Goal: Task Accomplishment & Management: Complete application form

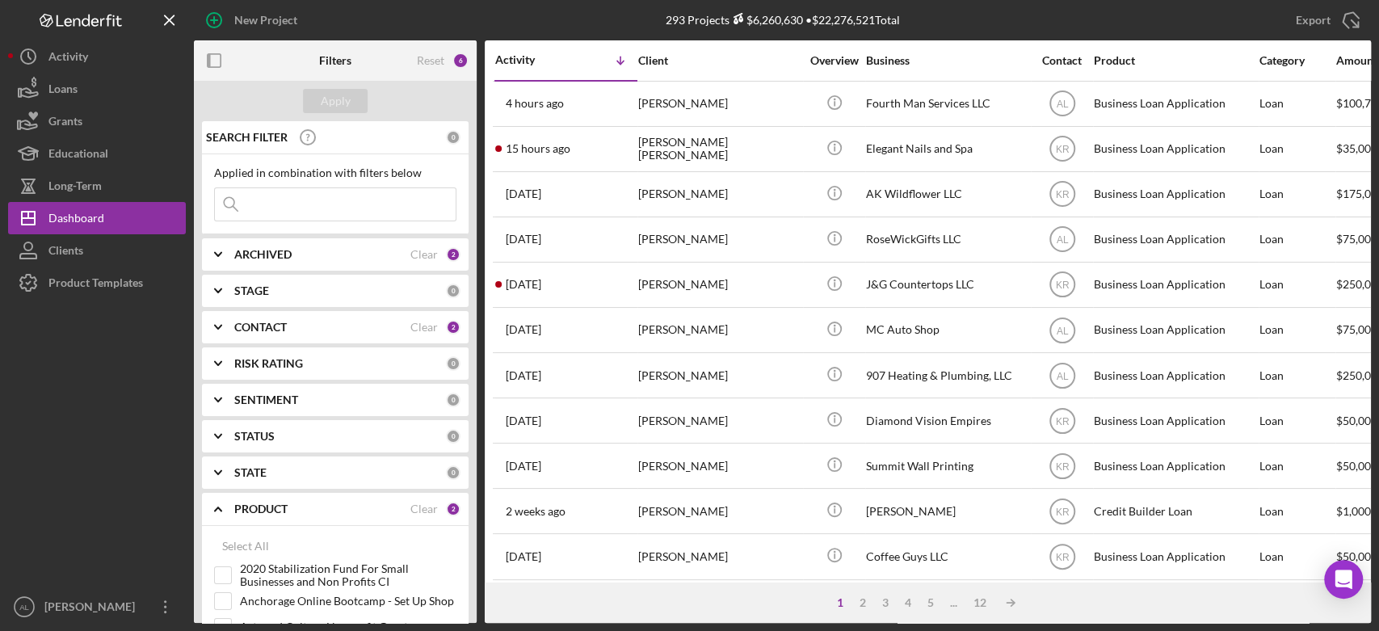
scroll to position [643, 0]
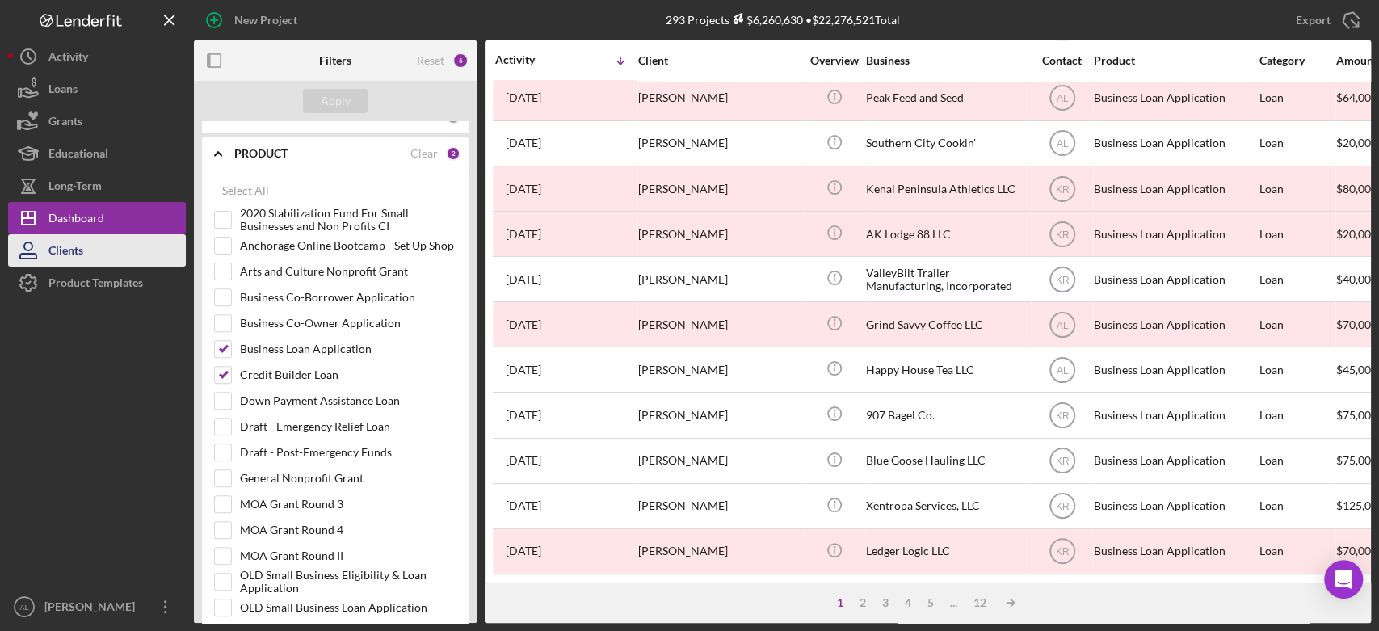
click at [103, 257] on button "Clients" at bounding box center [97, 250] width 178 height 32
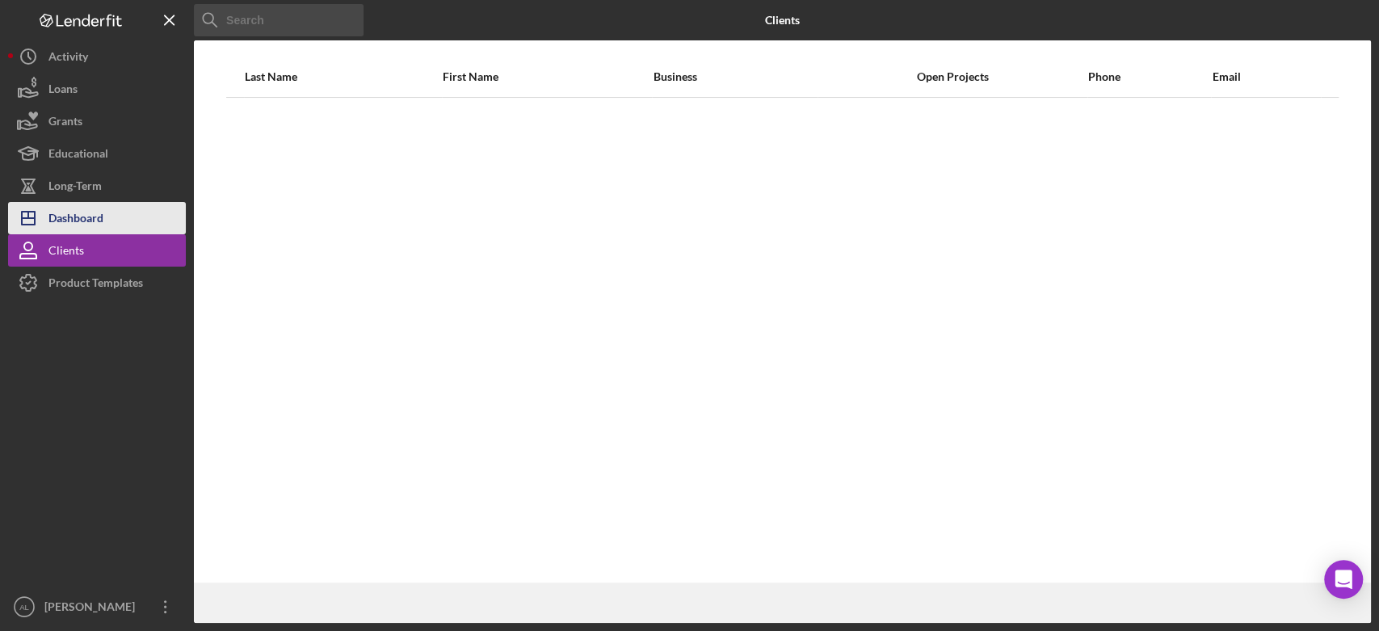
click at [103, 219] on div "Dashboard" at bounding box center [75, 220] width 55 height 36
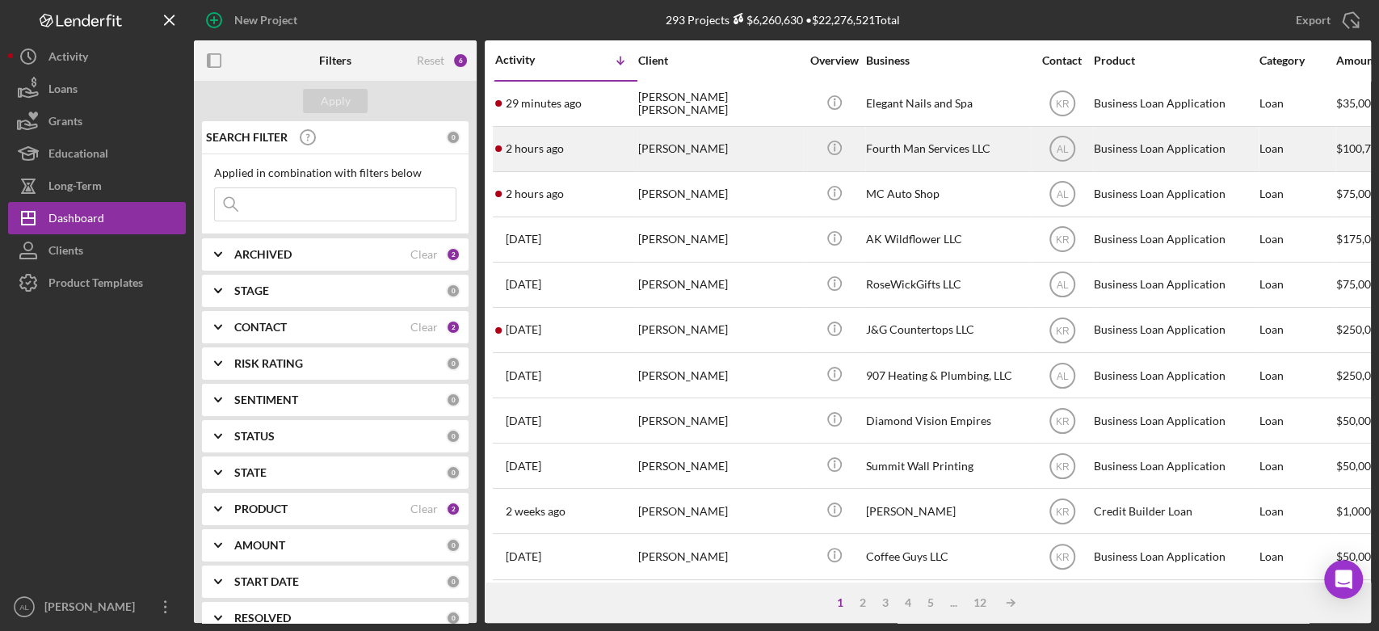
click at [577, 154] on div "2 hours ago [PERSON_NAME]" at bounding box center [565, 149] width 141 height 43
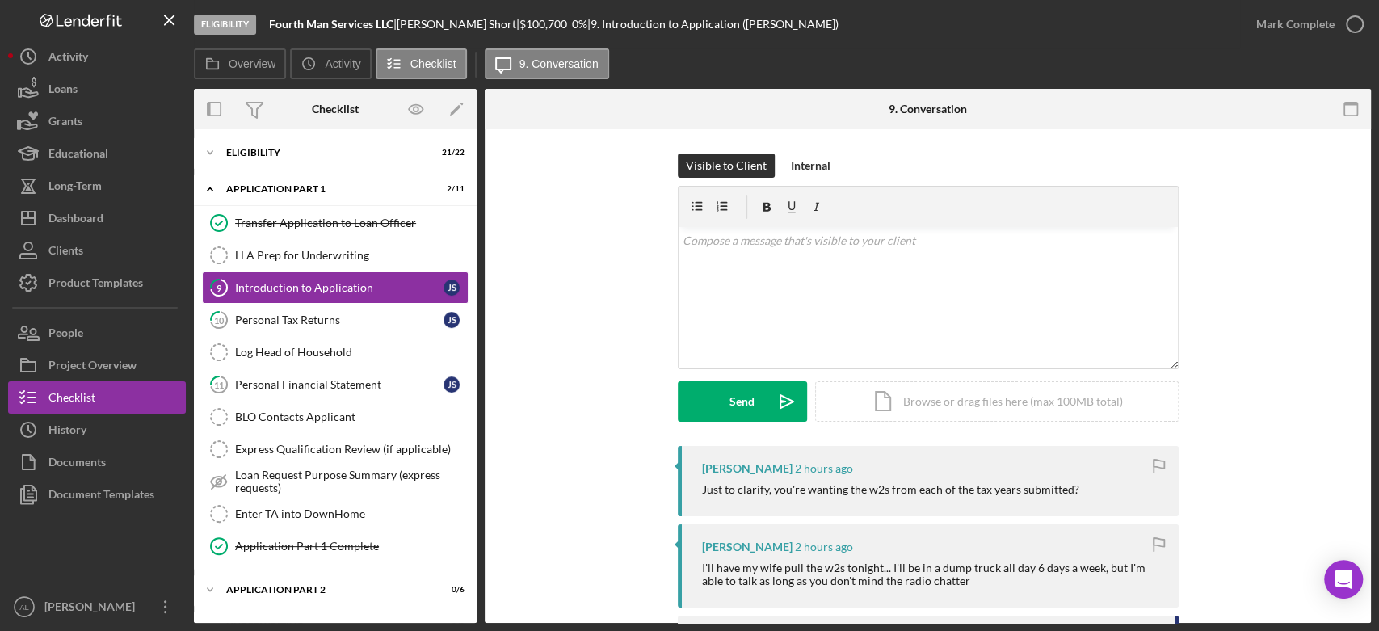
click at [614, 393] on div "Visible to Client Internal v Color teal Color pink Remove color Add row above A…" at bounding box center [928, 300] width 838 height 292
click at [775, 270] on div "v Color teal Color pink Remove color Add row above Add row below Add column bef…" at bounding box center [928, 297] width 499 height 141
click at [584, 433] on div "Visible to Client Internal v Color teal Color pink Remove color Add row above A…" at bounding box center [928, 299] width 838 height 290
click at [817, 305] on div "v Color teal Color pink Remove color Add row above Add row below Add column bef…" at bounding box center [928, 297] width 499 height 141
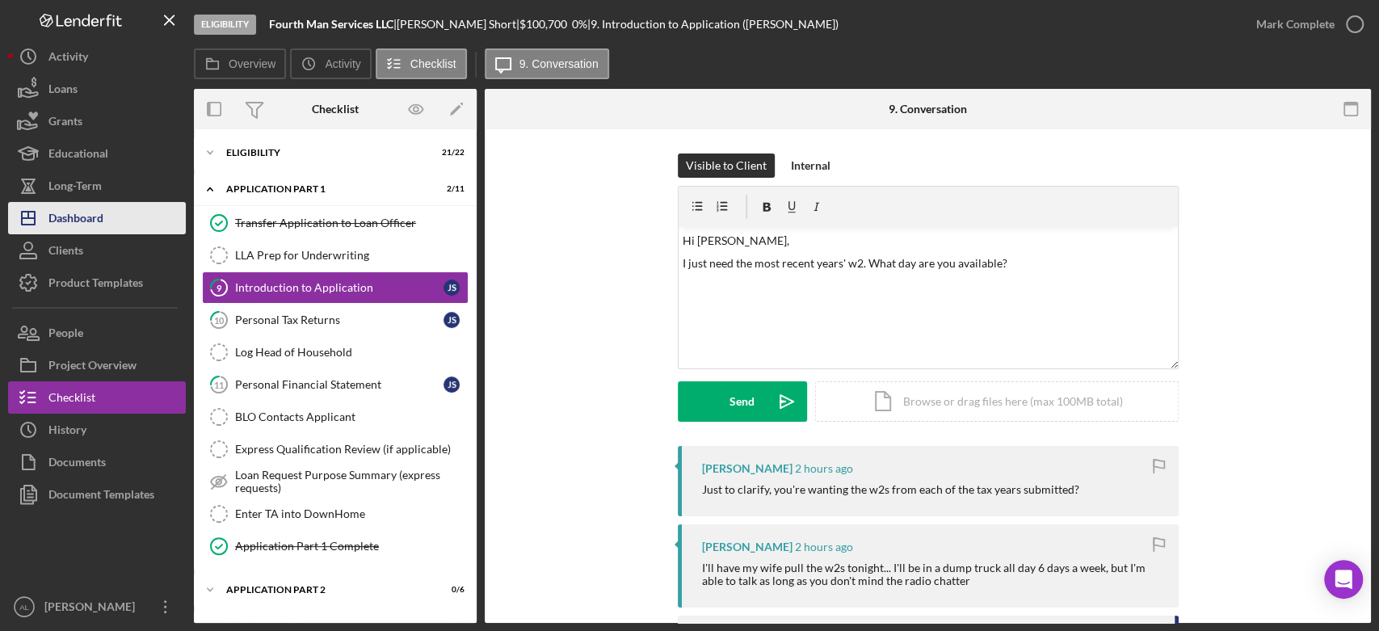
click at [63, 218] on div "Dashboard" at bounding box center [75, 220] width 55 height 36
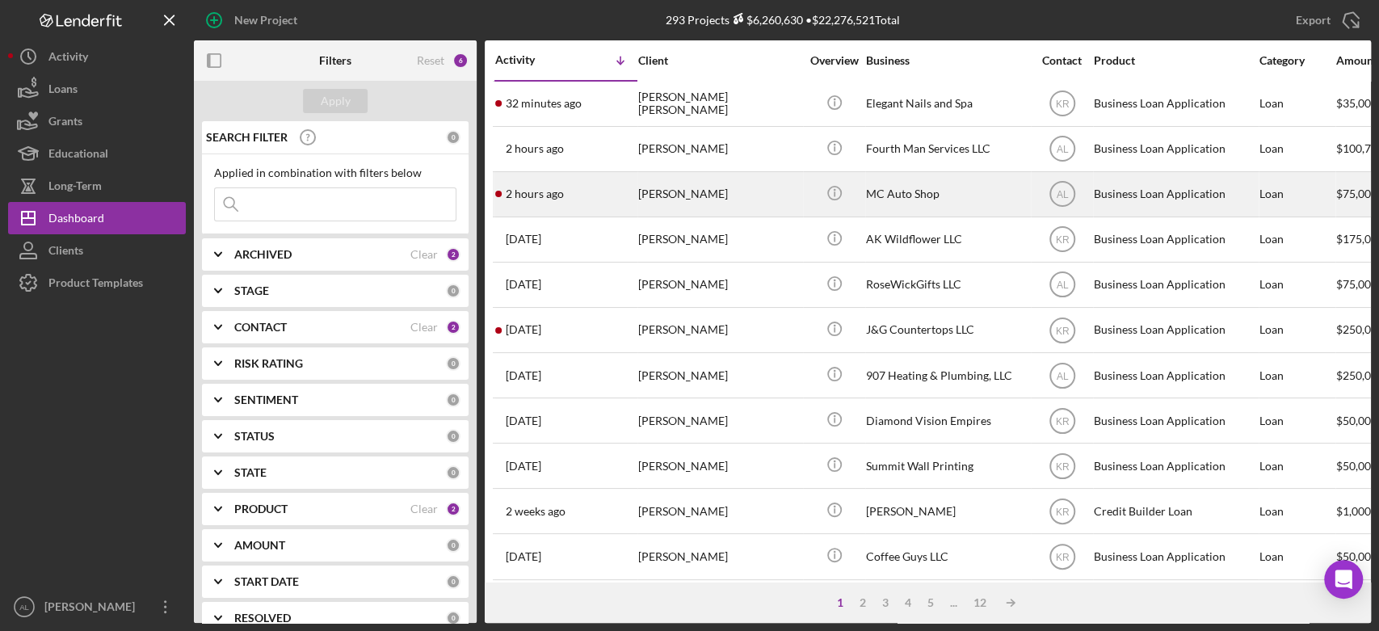
click at [528, 210] on div "2 hours ago [PERSON_NAME]" at bounding box center [565, 194] width 141 height 43
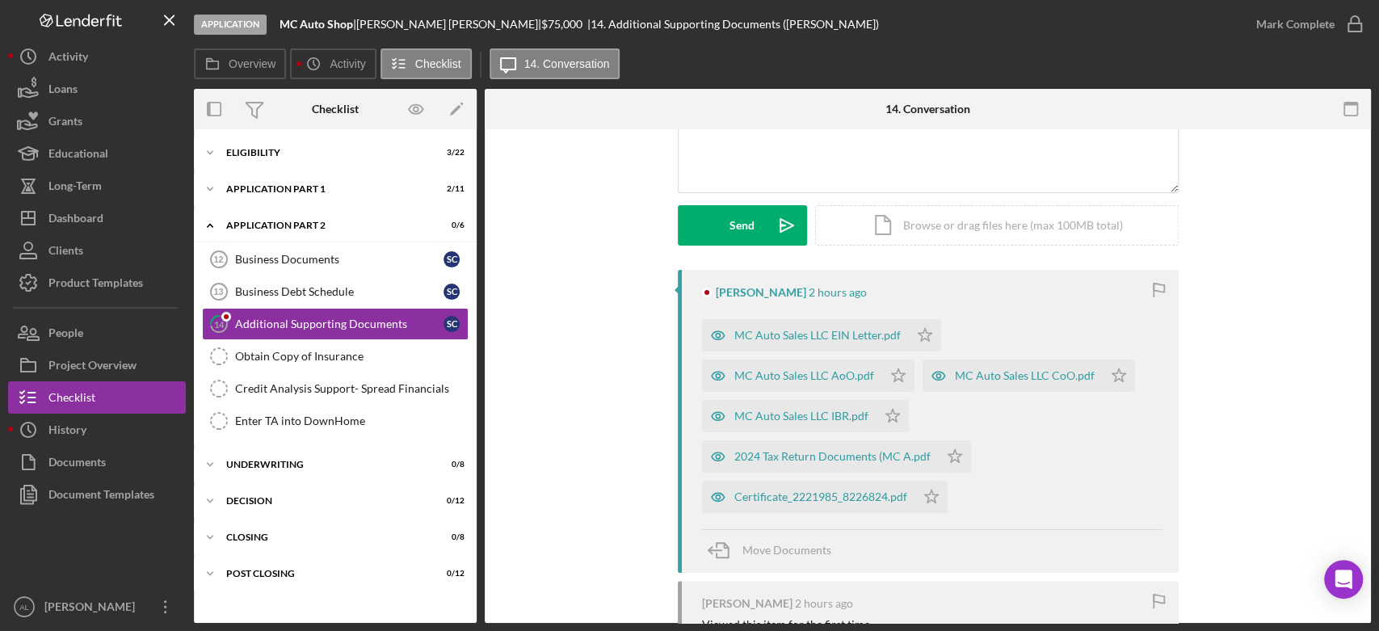
scroll to position [194, 0]
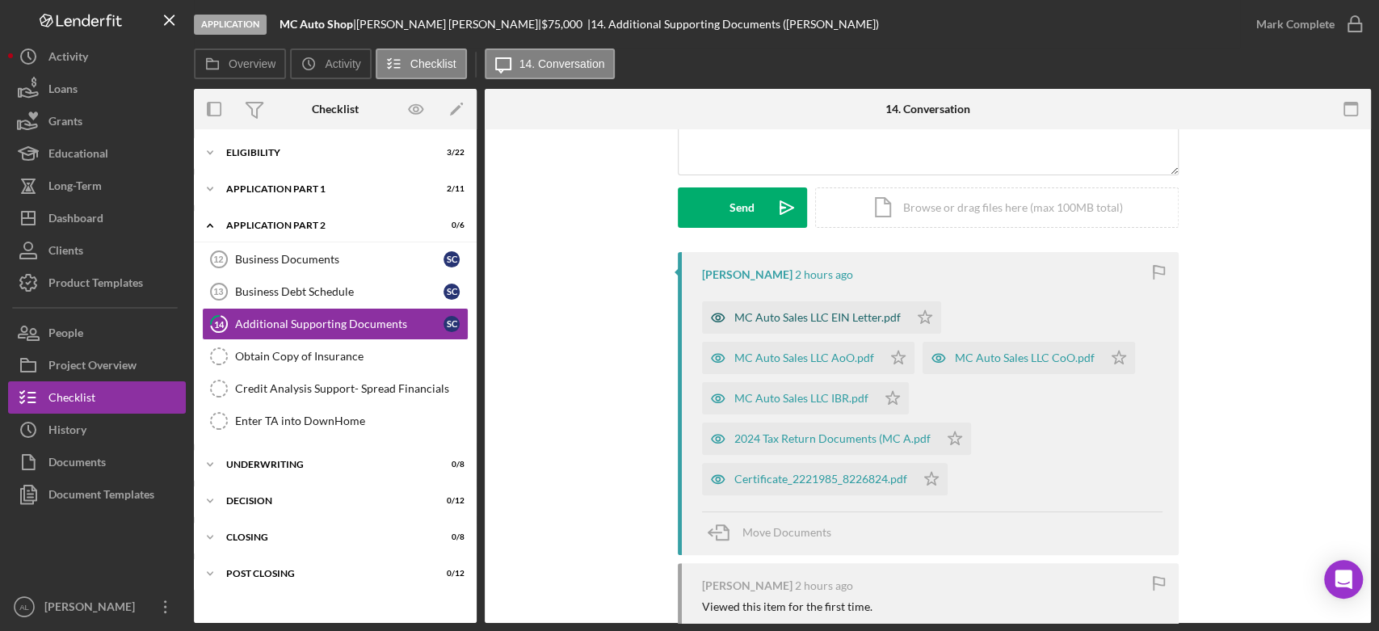
click at [776, 314] on div "MC Auto Sales LLC EIN Letter.pdf" at bounding box center [817, 317] width 166 height 13
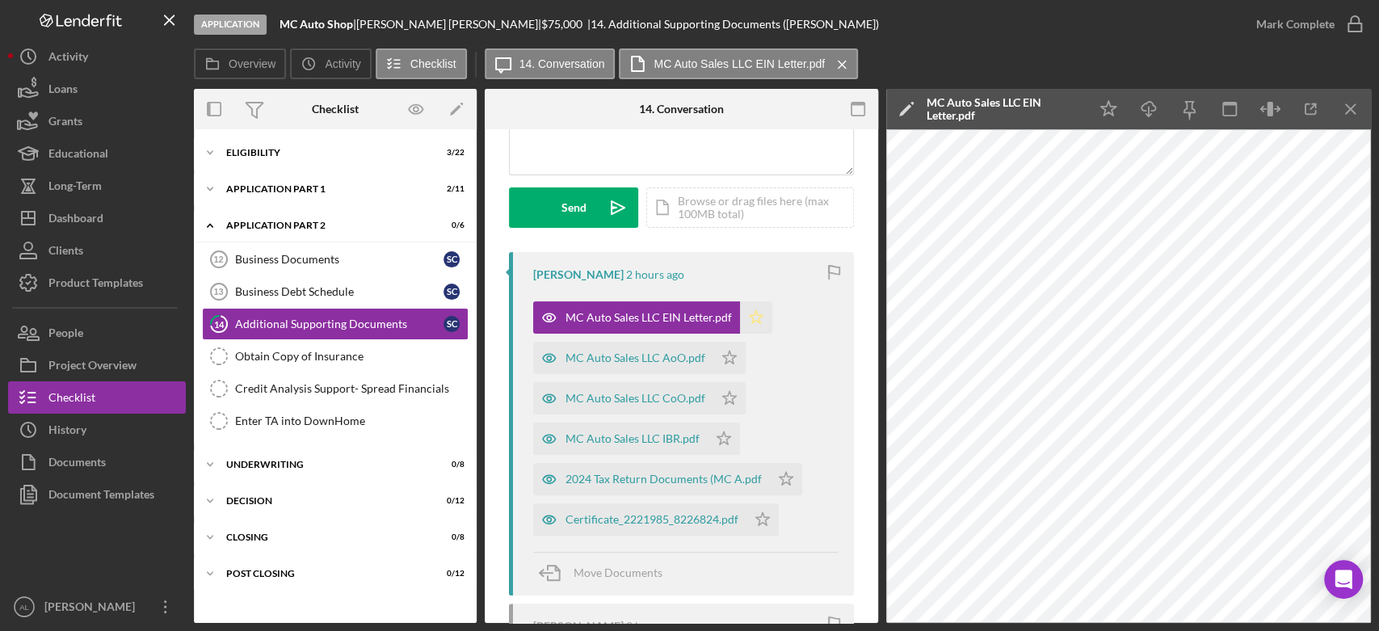
click at [765, 316] on icon "Icon/Star" at bounding box center [756, 317] width 32 height 32
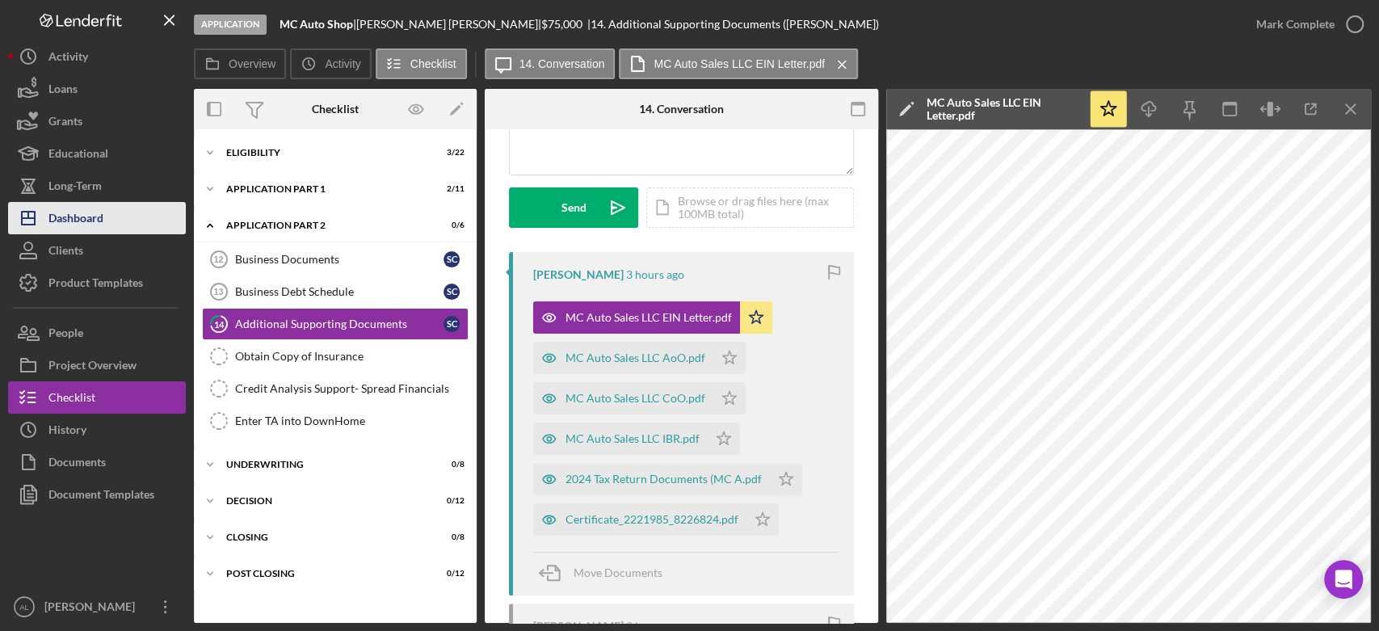
click at [134, 225] on button "Icon/Dashboard Dashboard" at bounding box center [97, 218] width 178 height 32
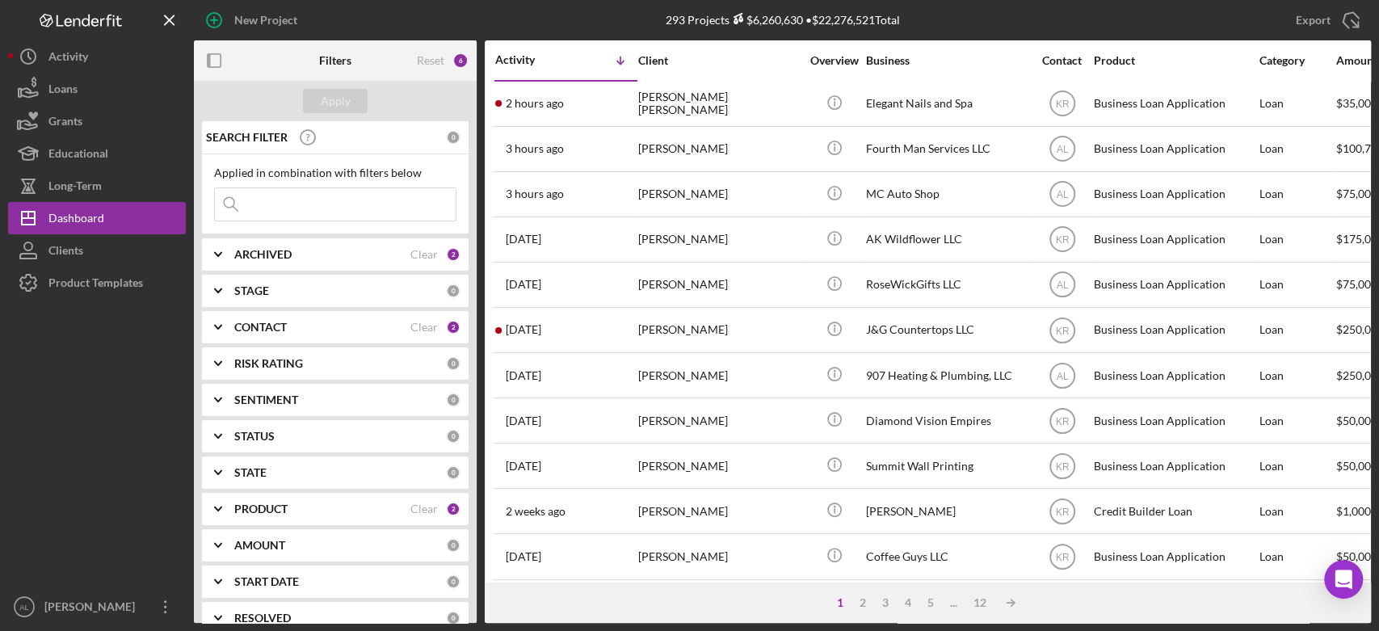
click at [564, 368] on div "[DATE] [PERSON_NAME]" at bounding box center [565, 375] width 141 height 43
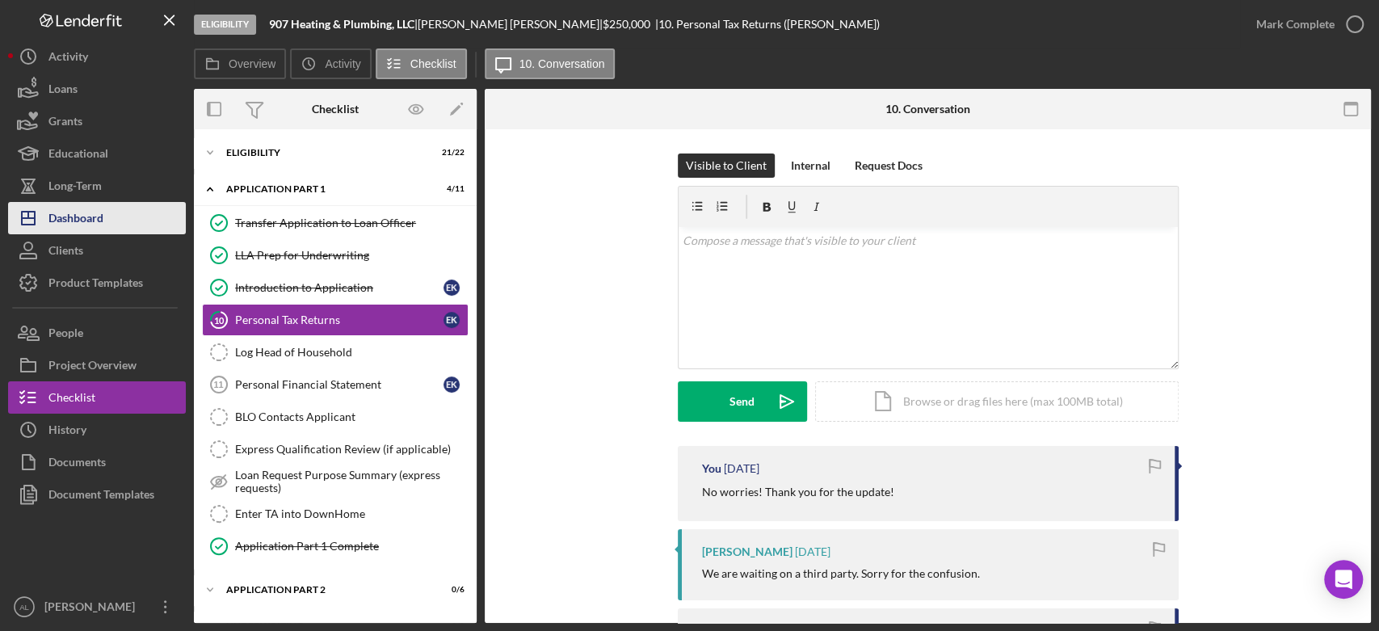
click at [95, 205] on div "Dashboard" at bounding box center [75, 220] width 55 height 36
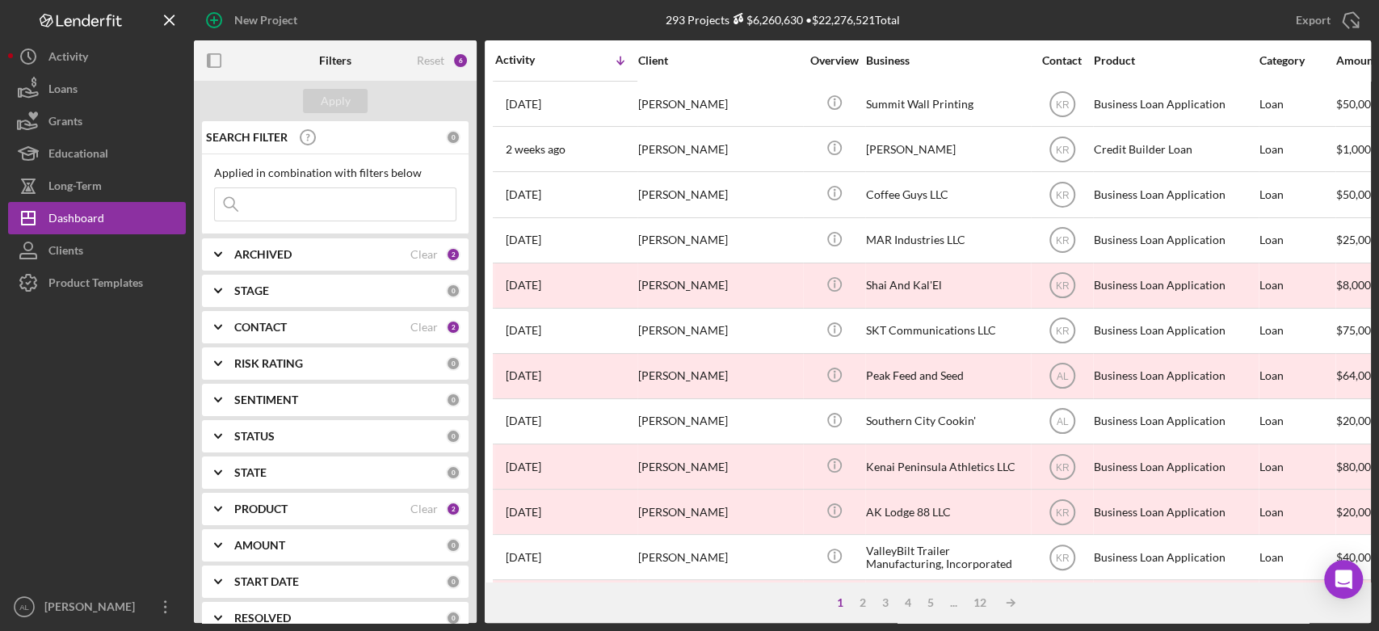
scroll to position [361, 0]
click at [346, 249] on div "ARCHIVED" at bounding box center [322, 254] width 176 height 13
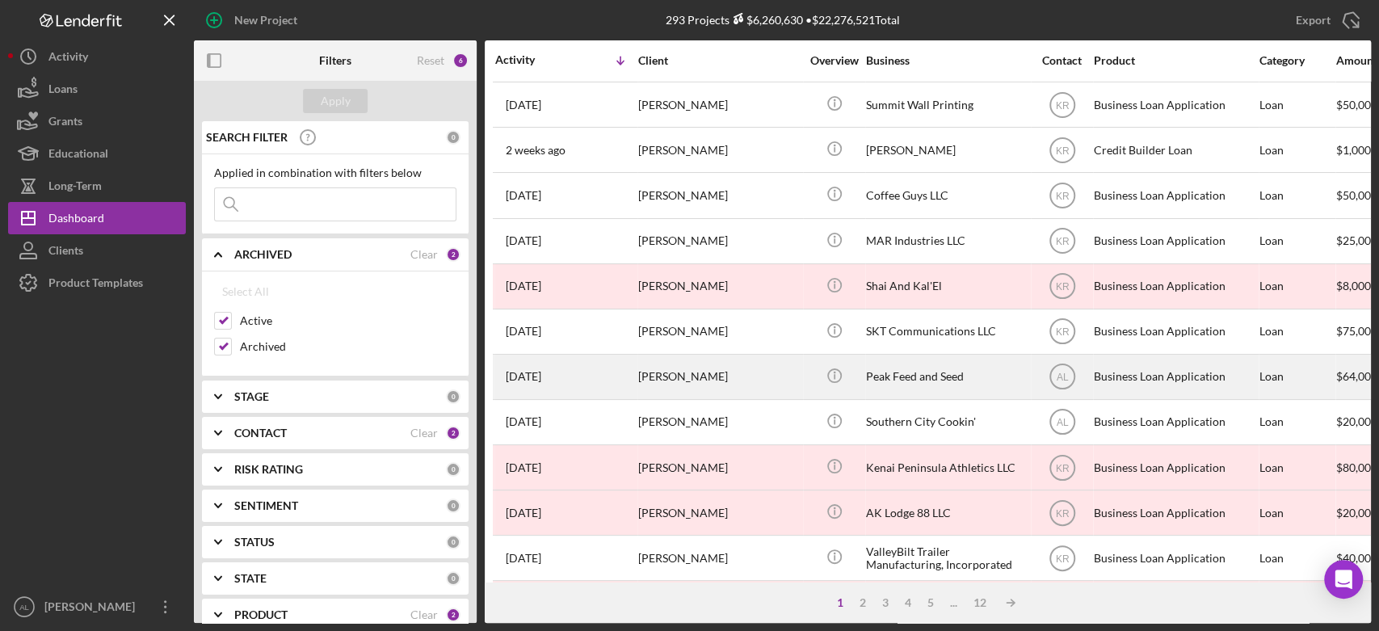
click at [654, 370] on div "[PERSON_NAME]" at bounding box center [719, 377] width 162 height 43
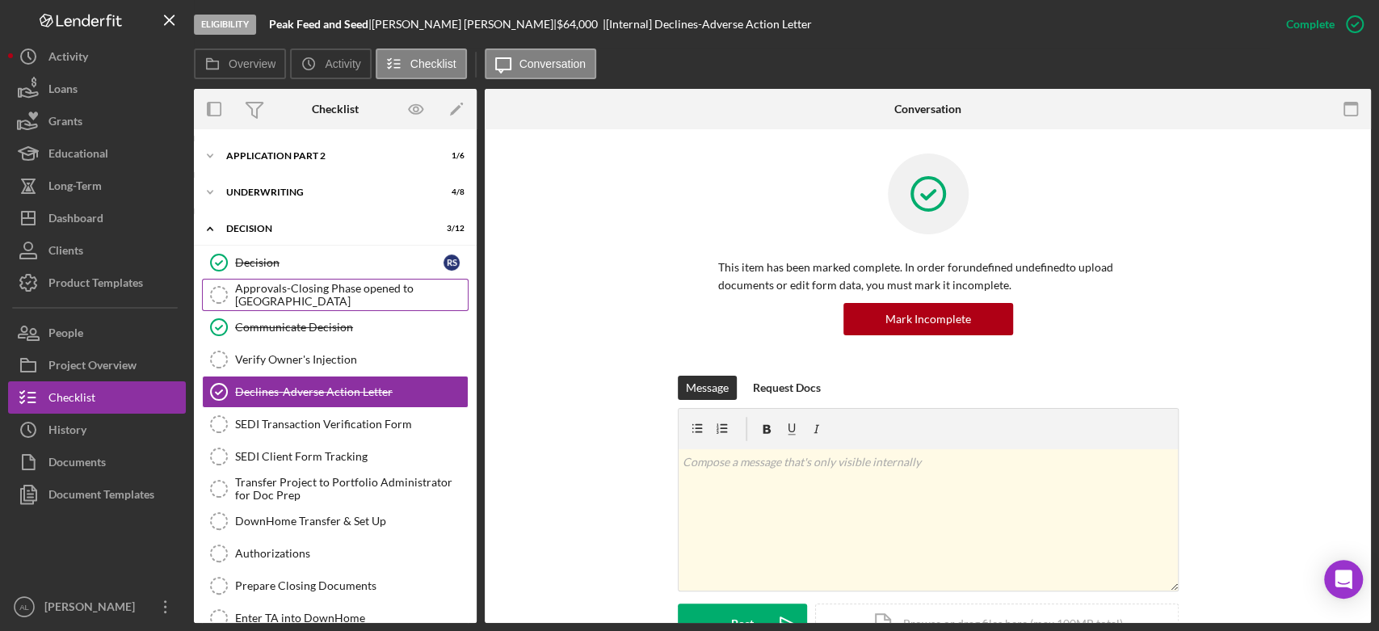
scroll to position [118, 0]
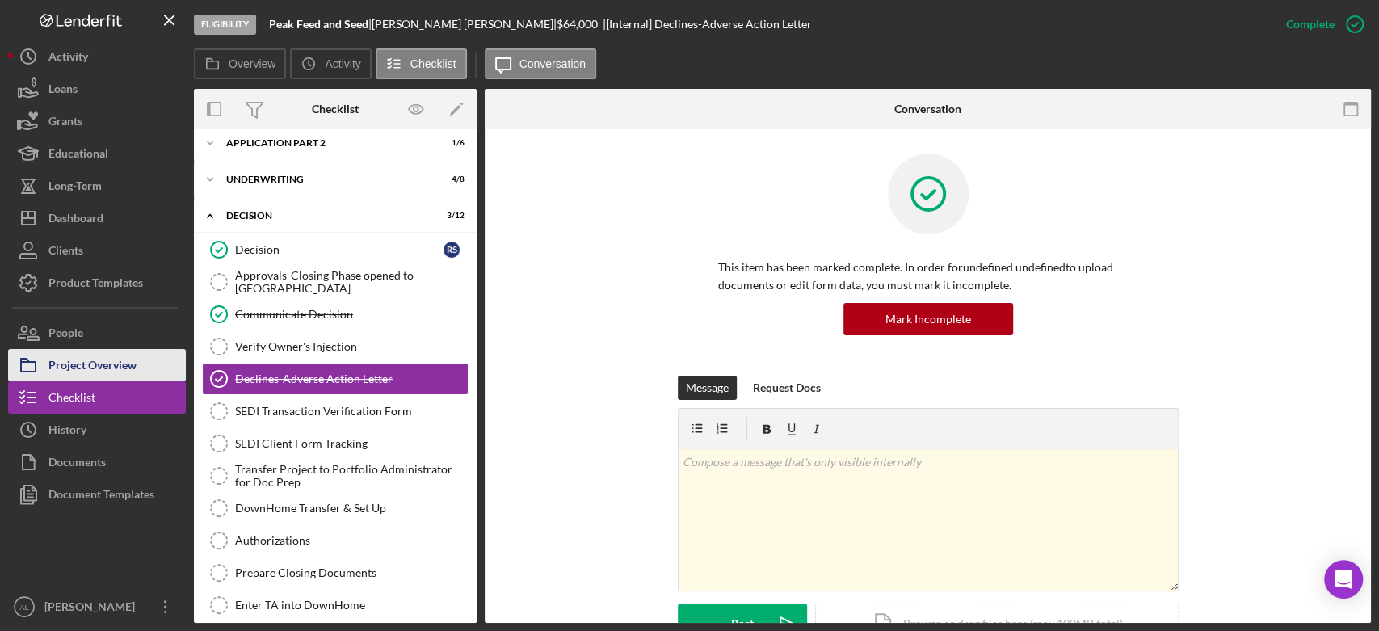
click at [121, 362] on div "Project Overview" at bounding box center [92, 367] width 88 height 36
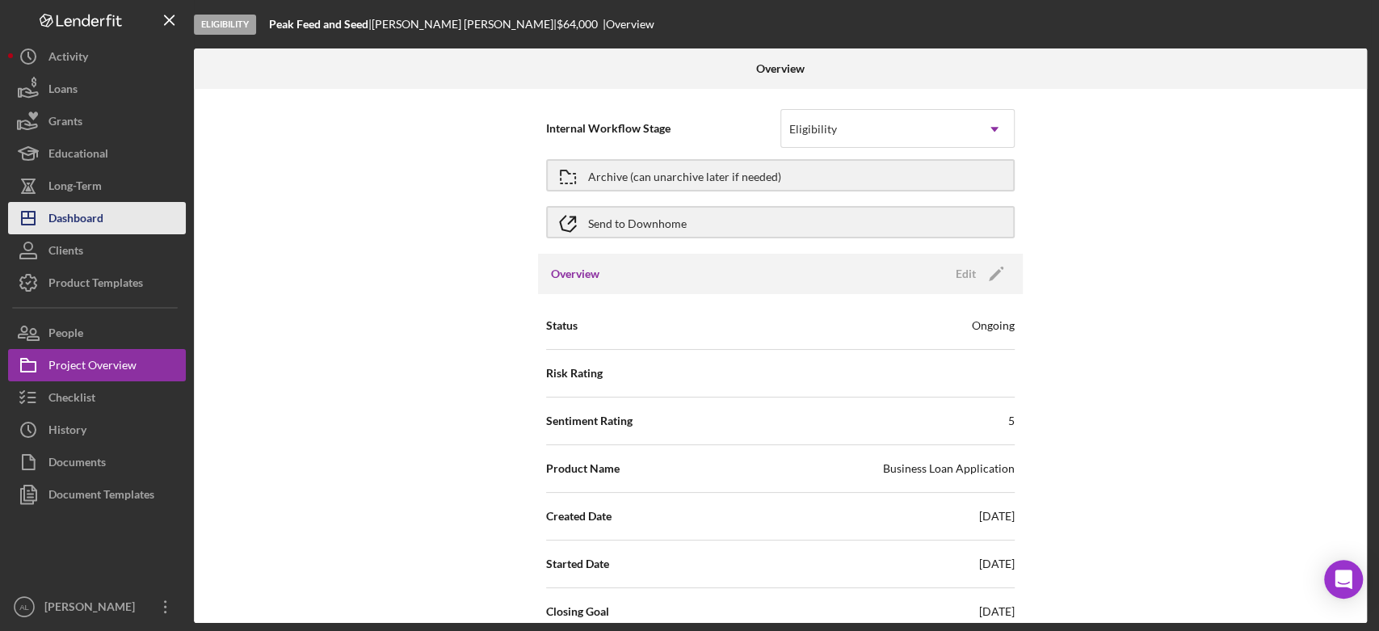
click at [93, 220] on div "Dashboard" at bounding box center [75, 220] width 55 height 36
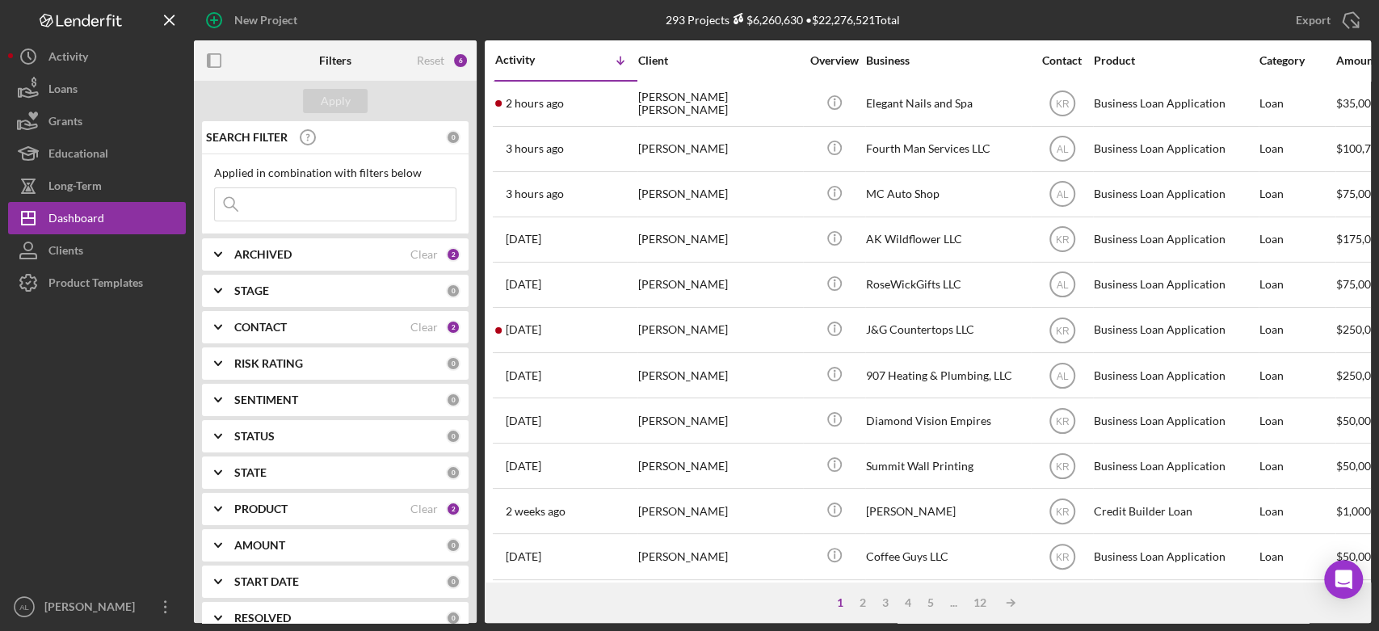
click at [302, 257] on div "ARCHIVED" at bounding box center [322, 254] width 176 height 13
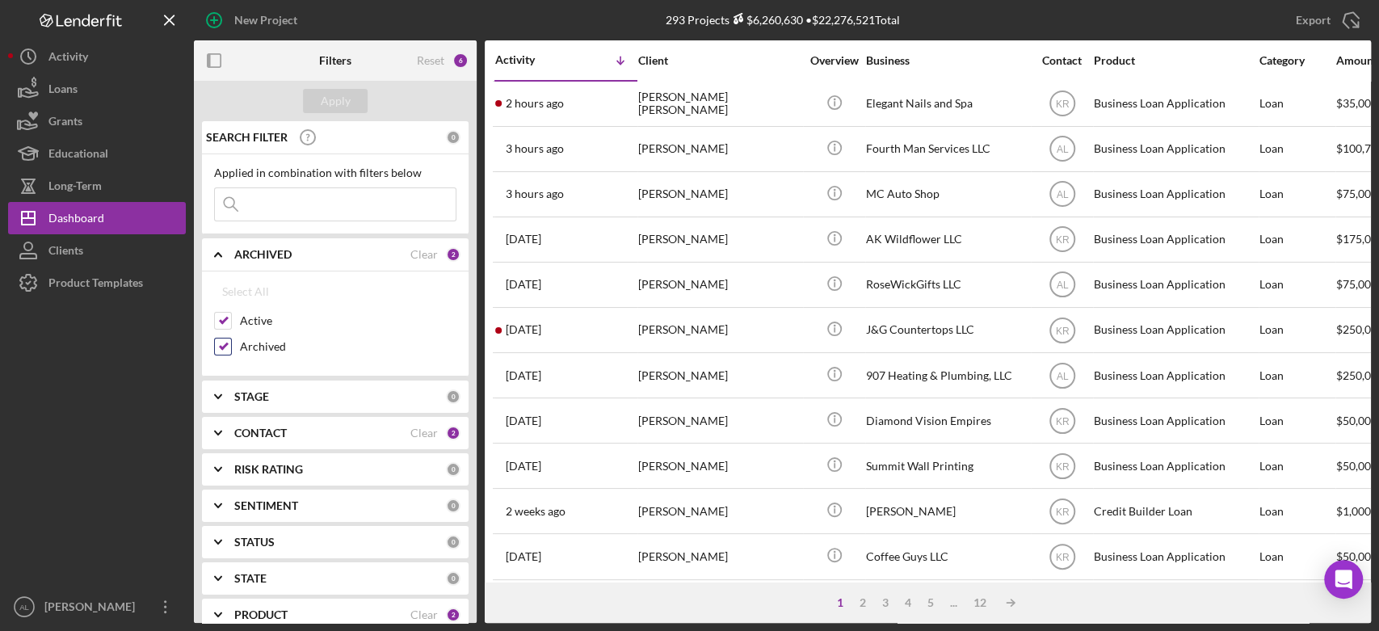
click at [263, 344] on label "Archived" at bounding box center [348, 347] width 217 height 16
click at [231, 344] on input "Archived" at bounding box center [223, 347] width 16 height 16
checkbox input "false"
click at [353, 99] on button "Apply" at bounding box center [335, 101] width 65 height 24
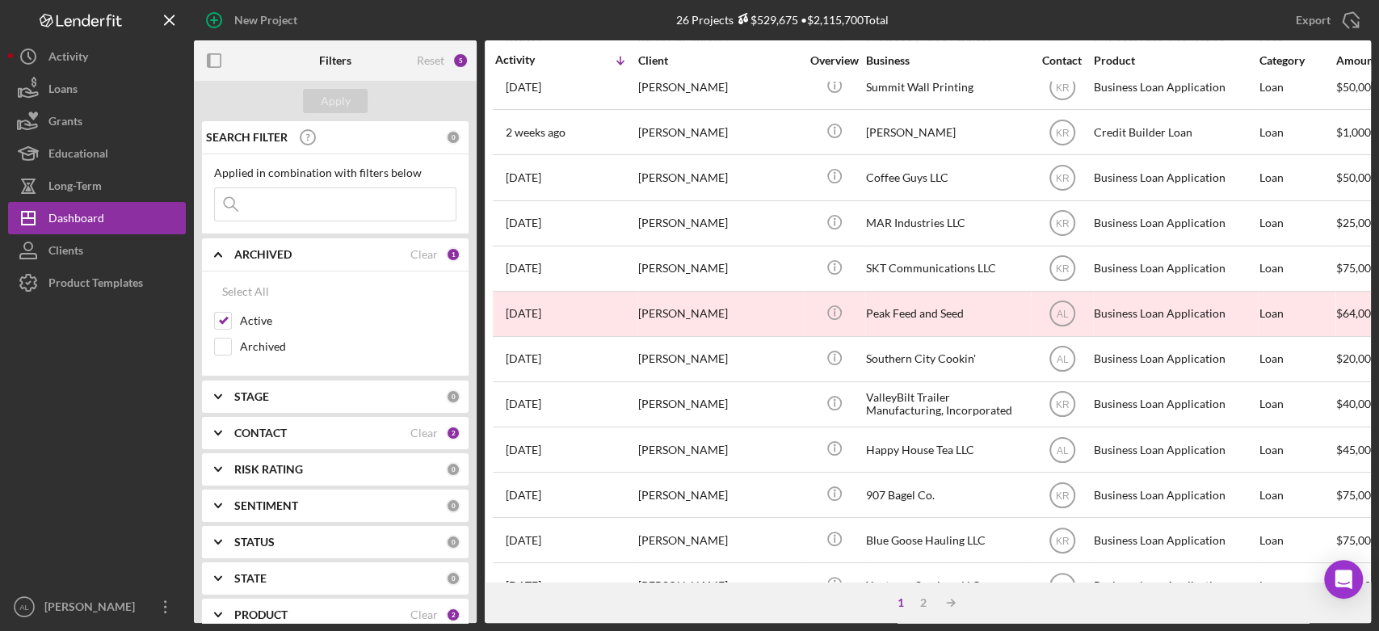
scroll to position [389, 0]
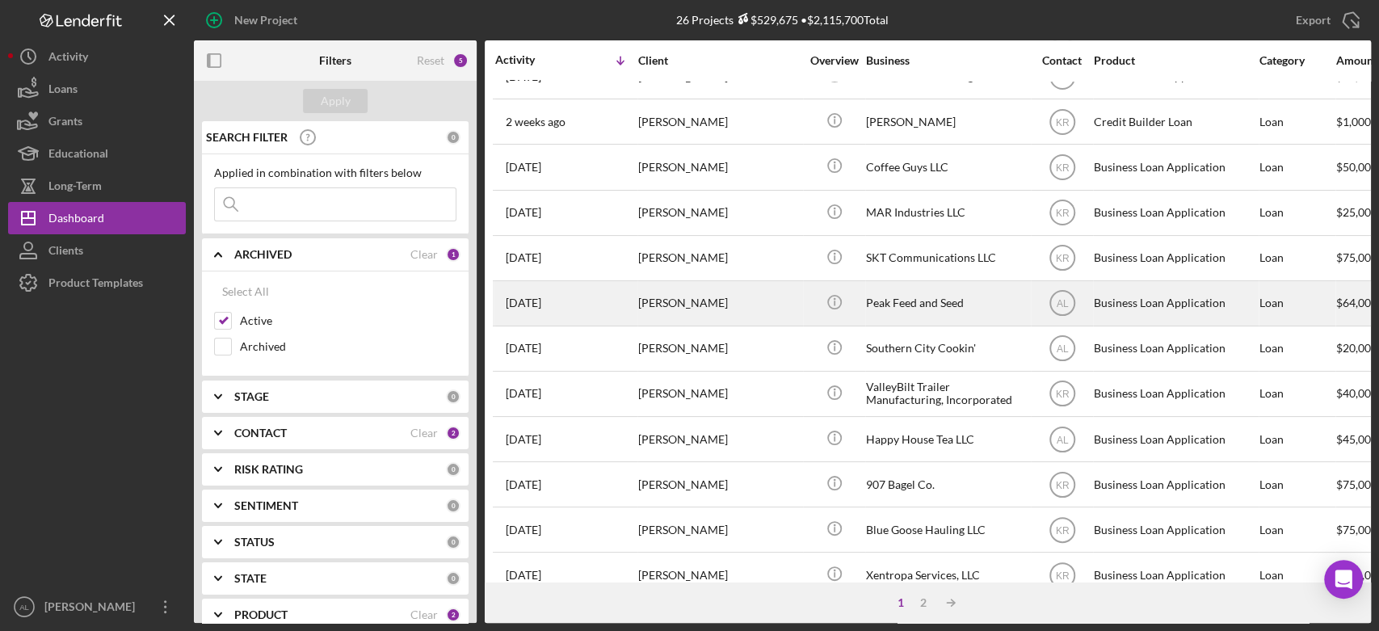
click at [649, 303] on div "[PERSON_NAME]" at bounding box center [719, 303] width 162 height 43
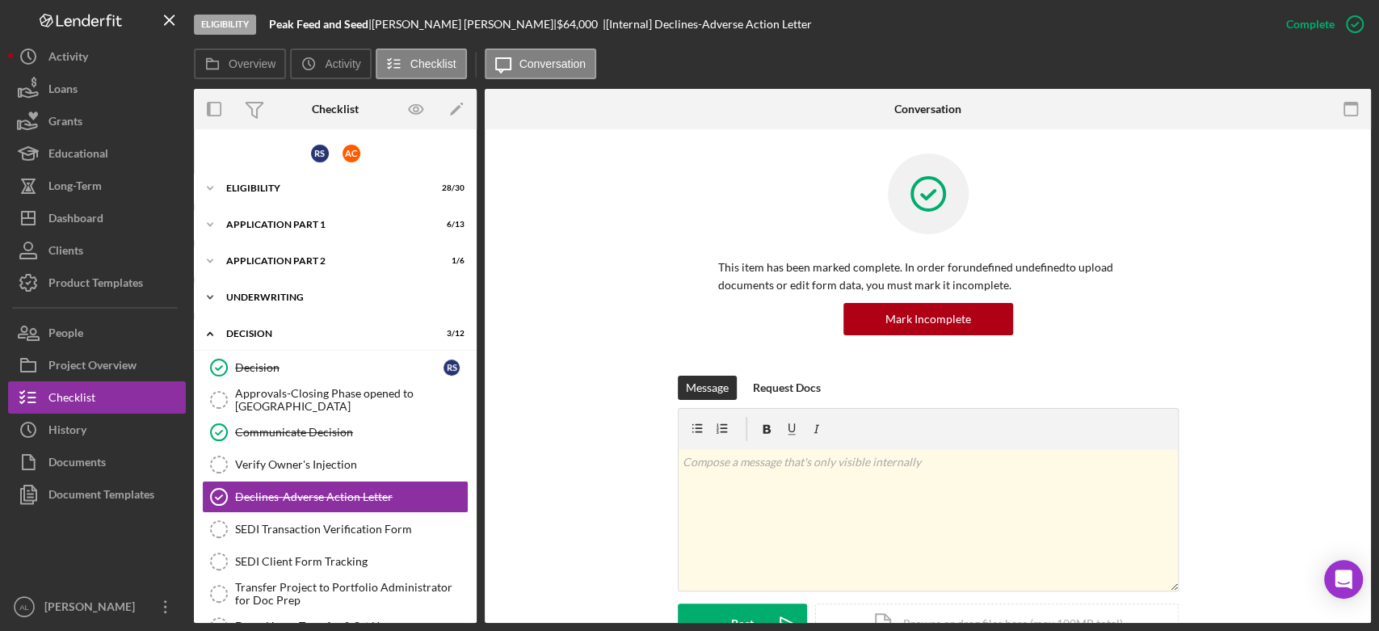
click at [347, 297] on div "Underwriting" at bounding box center [341, 297] width 230 height 10
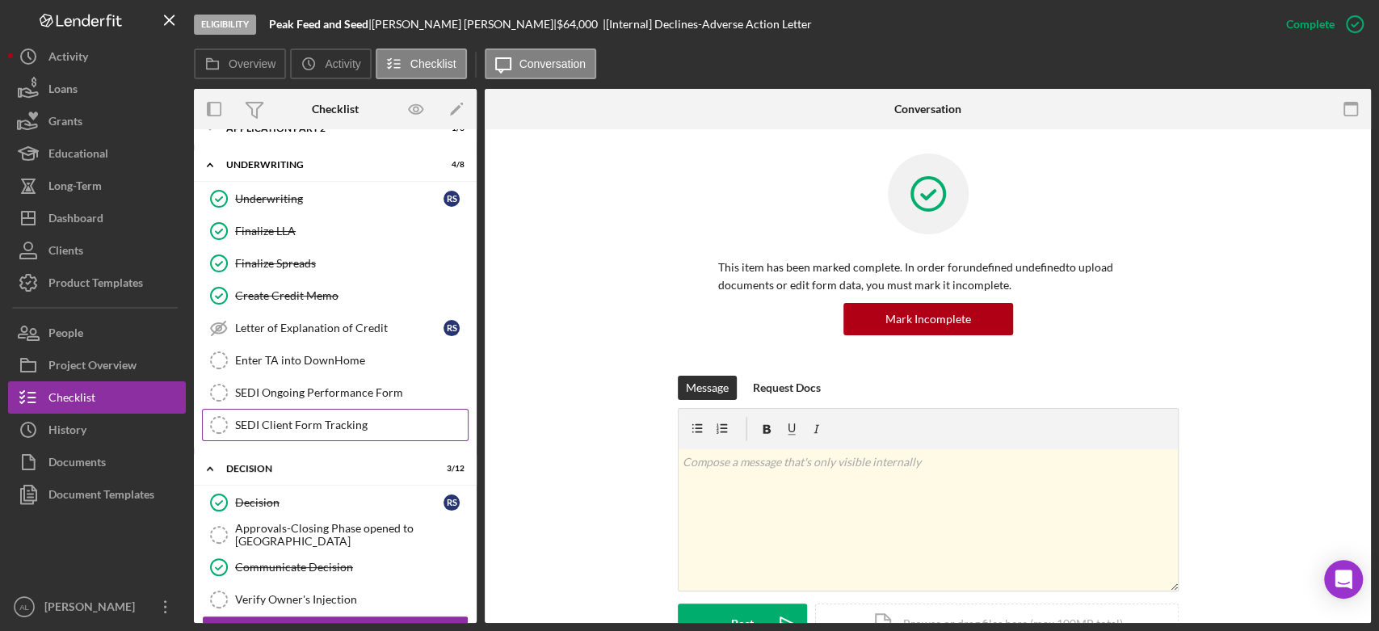
scroll to position [135, 0]
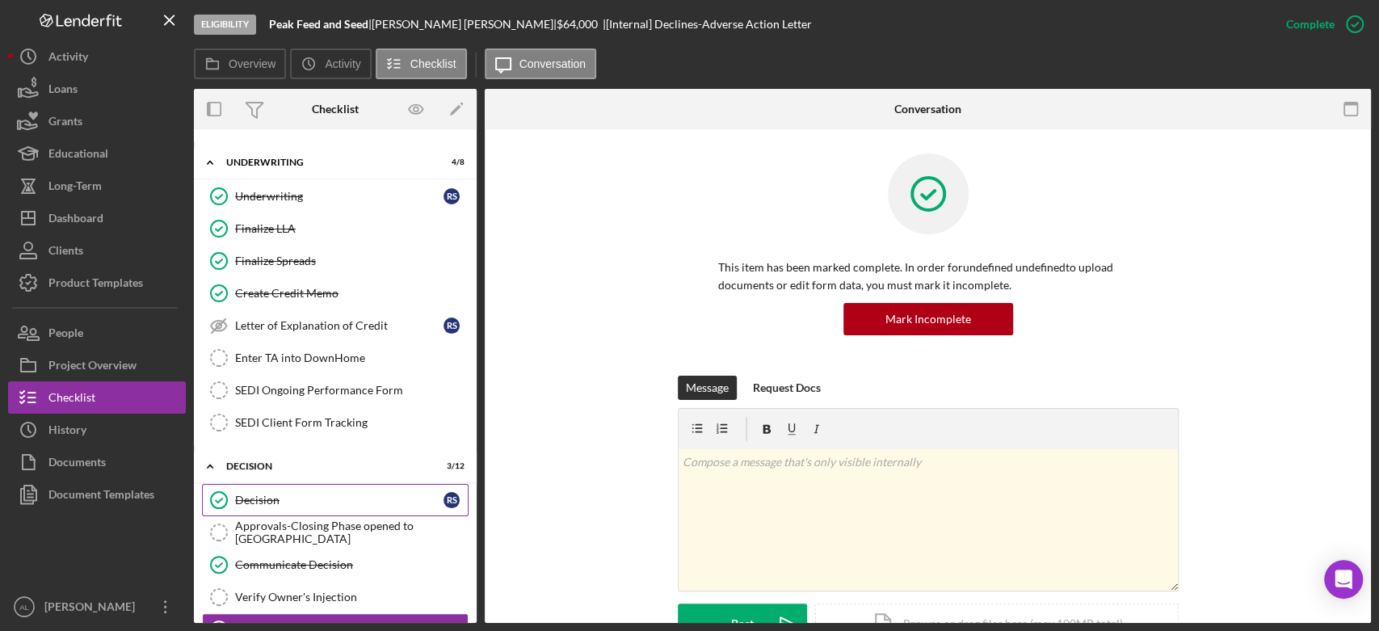
click at [325, 486] on link "Decision Decision R S" at bounding box center [335, 500] width 267 height 32
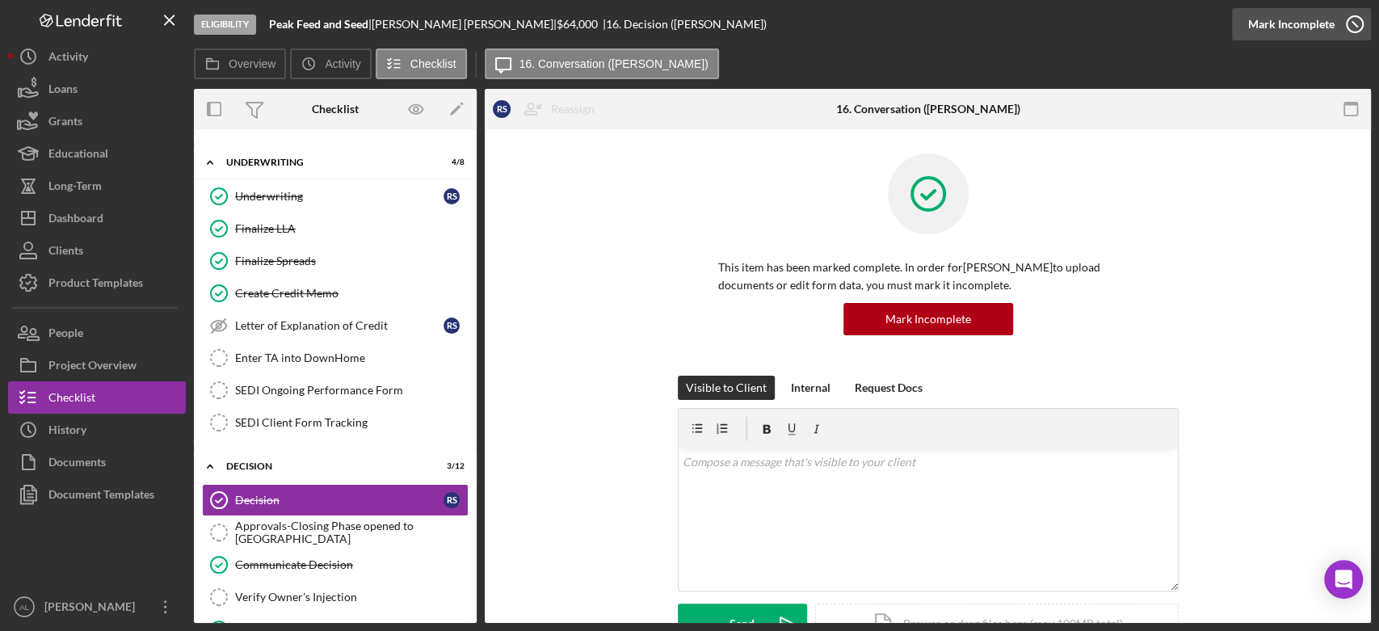
click at [1357, 40] on div "Complete Mark Incomplete" at bounding box center [1301, 24] width 139 height 48
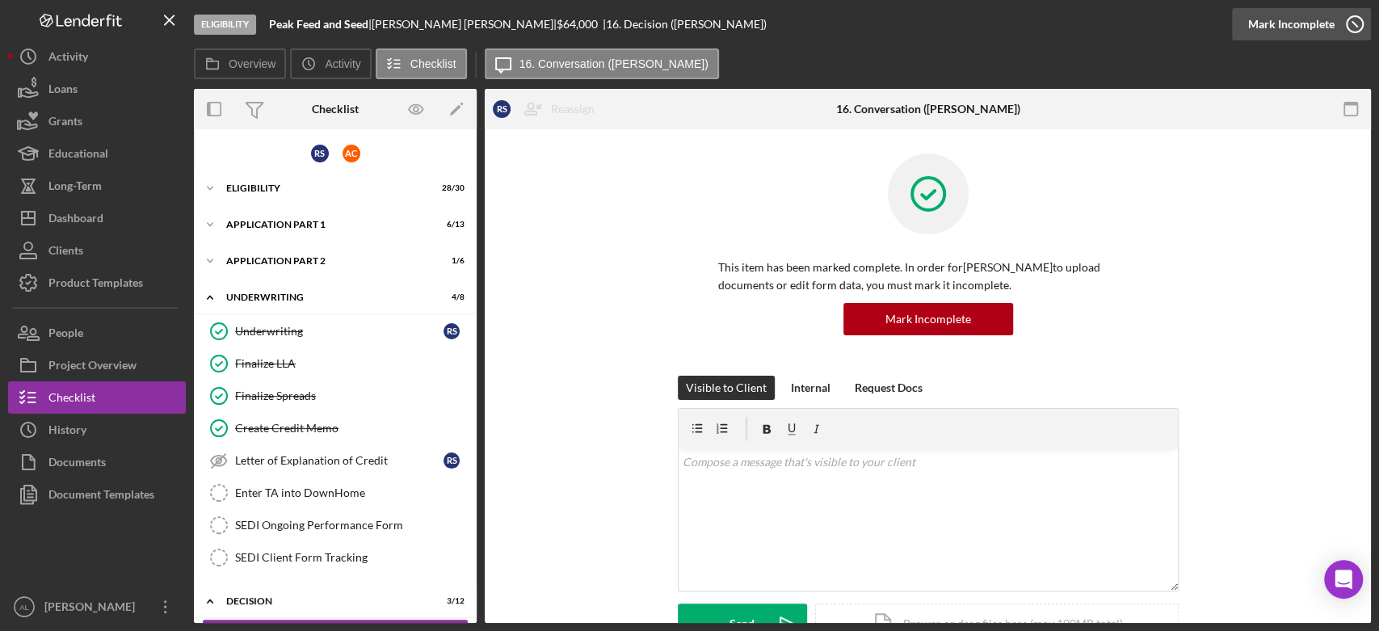
click at [1358, 18] on icon "button" at bounding box center [1355, 24] width 40 height 40
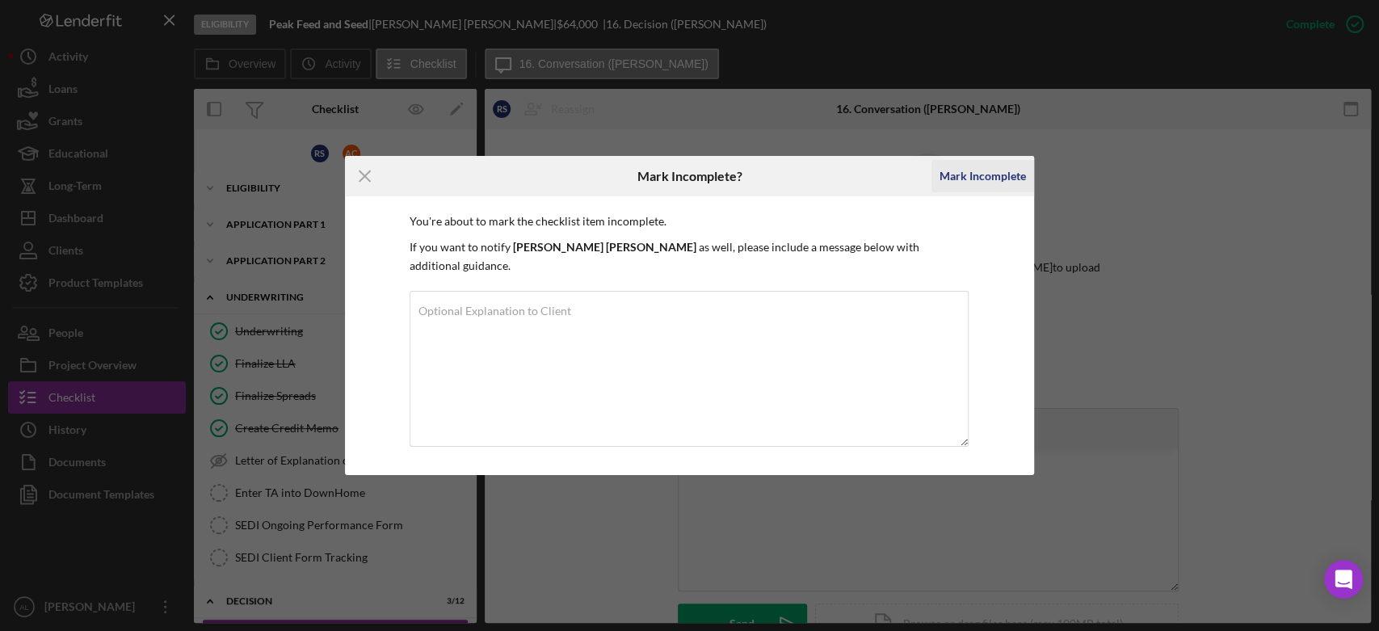
click at [1006, 187] on div "Mark Incomplete" at bounding box center [983, 176] width 86 height 32
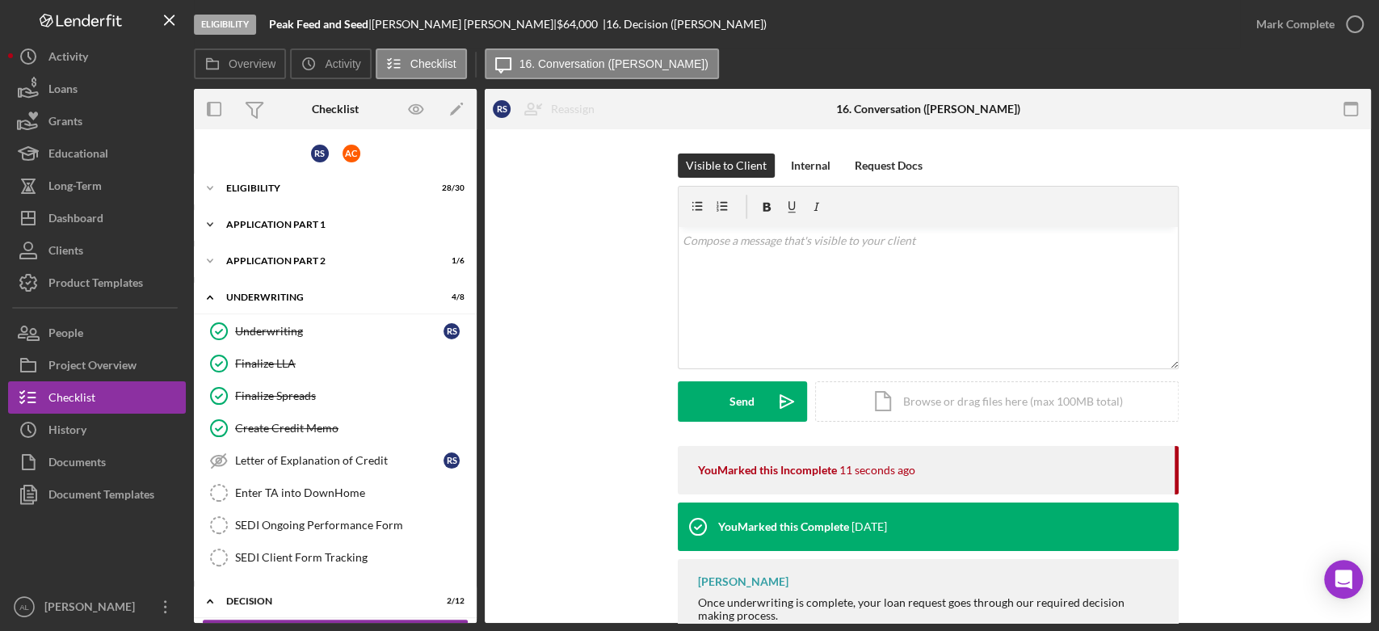
click at [277, 221] on div "Application Part 1" at bounding box center [341, 225] width 230 height 10
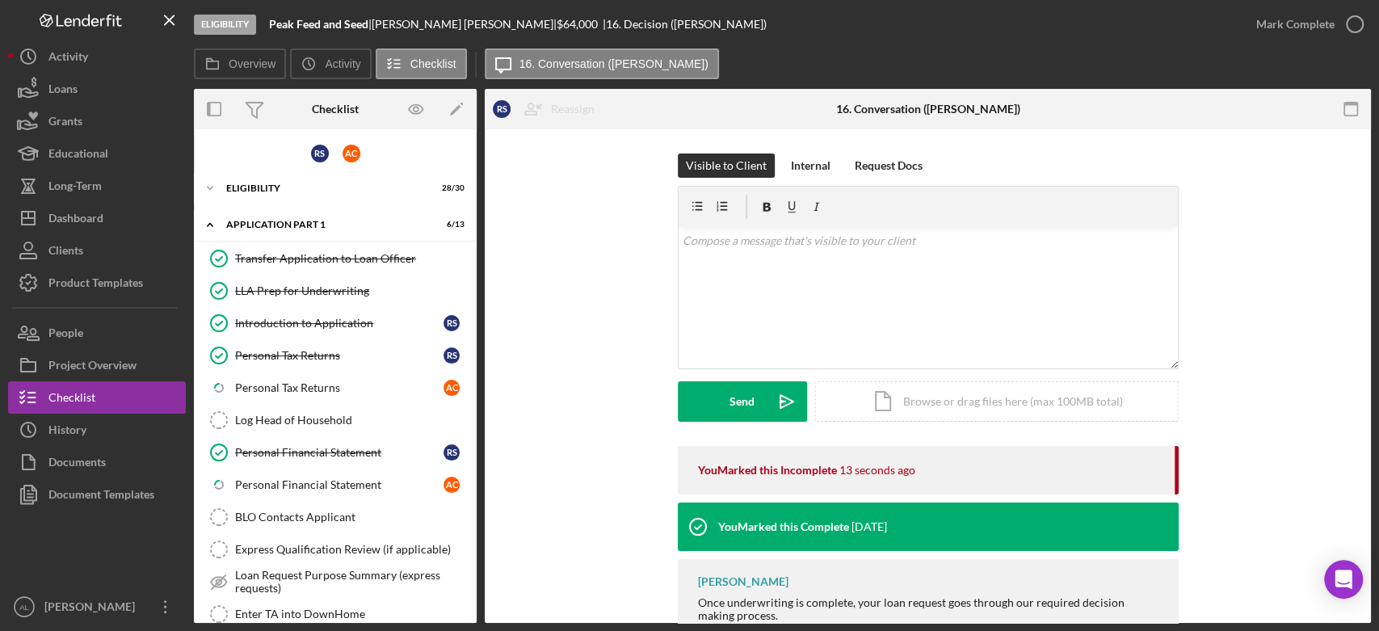
click at [524, 374] on div "Visible to Client Internal Request Docs v Color teal Color pink Remove color Ad…" at bounding box center [928, 300] width 838 height 292
click at [284, 192] on div "Eligibility" at bounding box center [341, 188] width 230 height 10
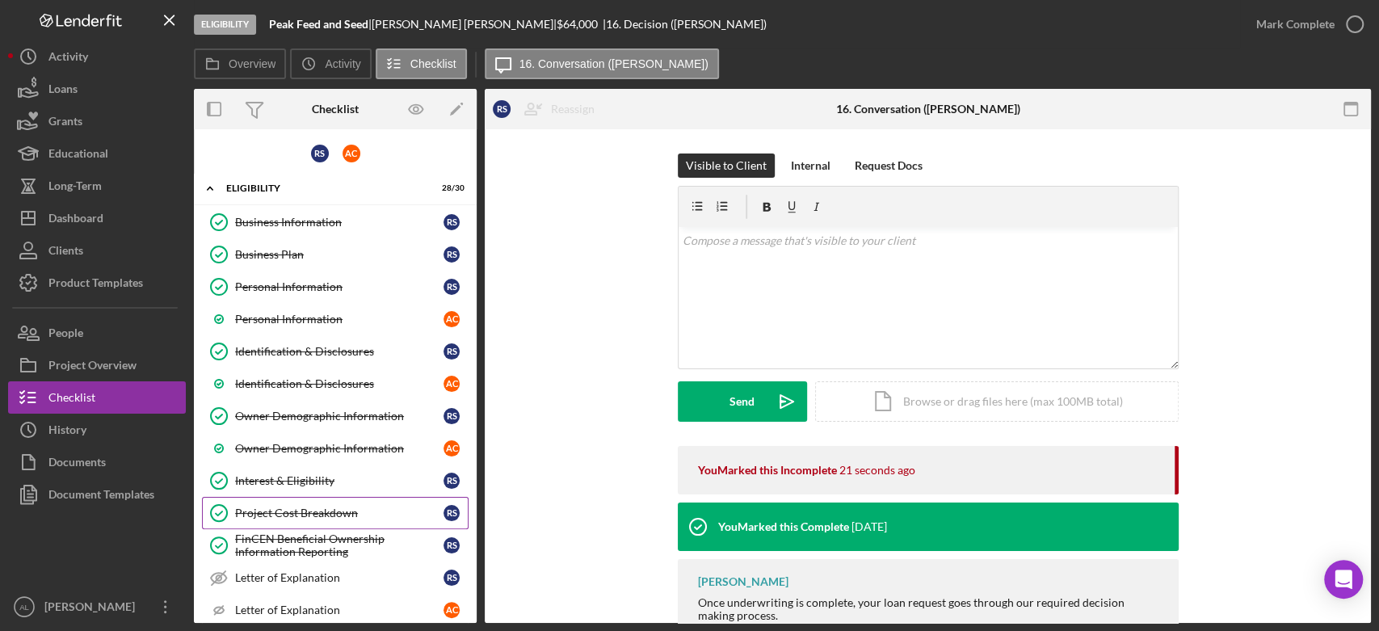
click at [342, 503] on link "Project Cost Breakdown Project Cost Breakdown R S" at bounding box center [335, 513] width 267 height 32
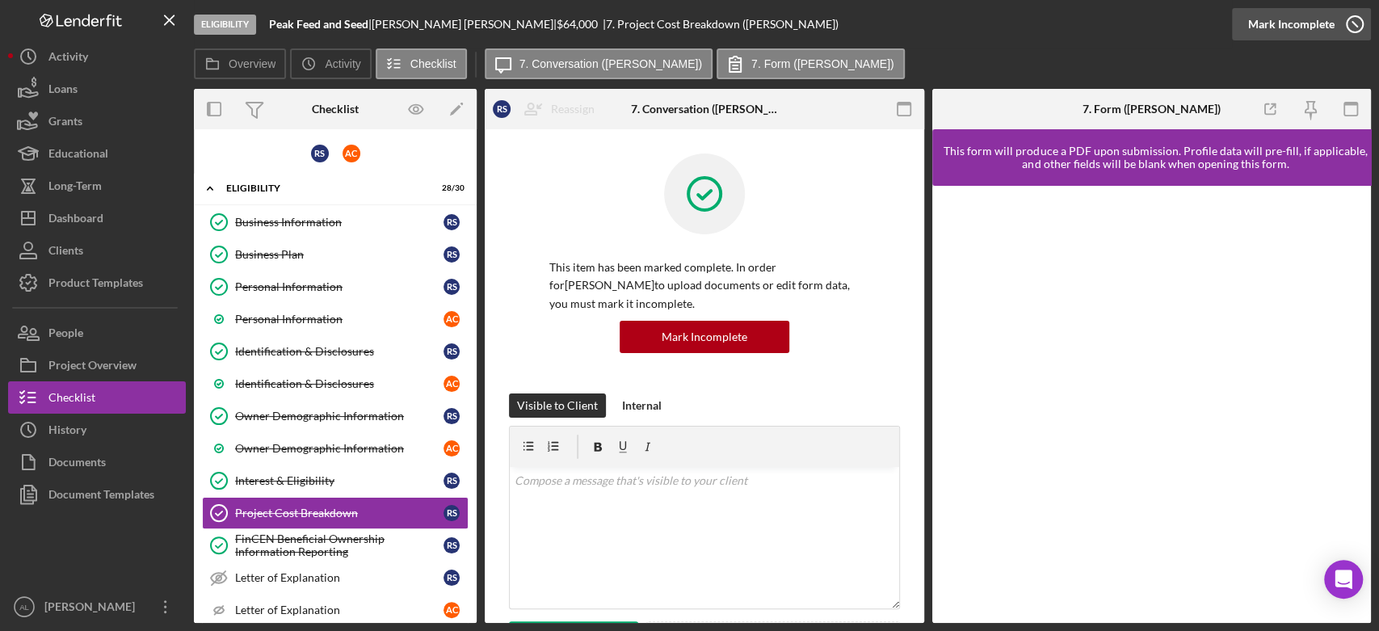
click at [1368, 27] on div "Complete Mark Incomplete" at bounding box center [1301, 24] width 139 height 48
click at [1357, 17] on circle "button" at bounding box center [1355, 24] width 16 height 16
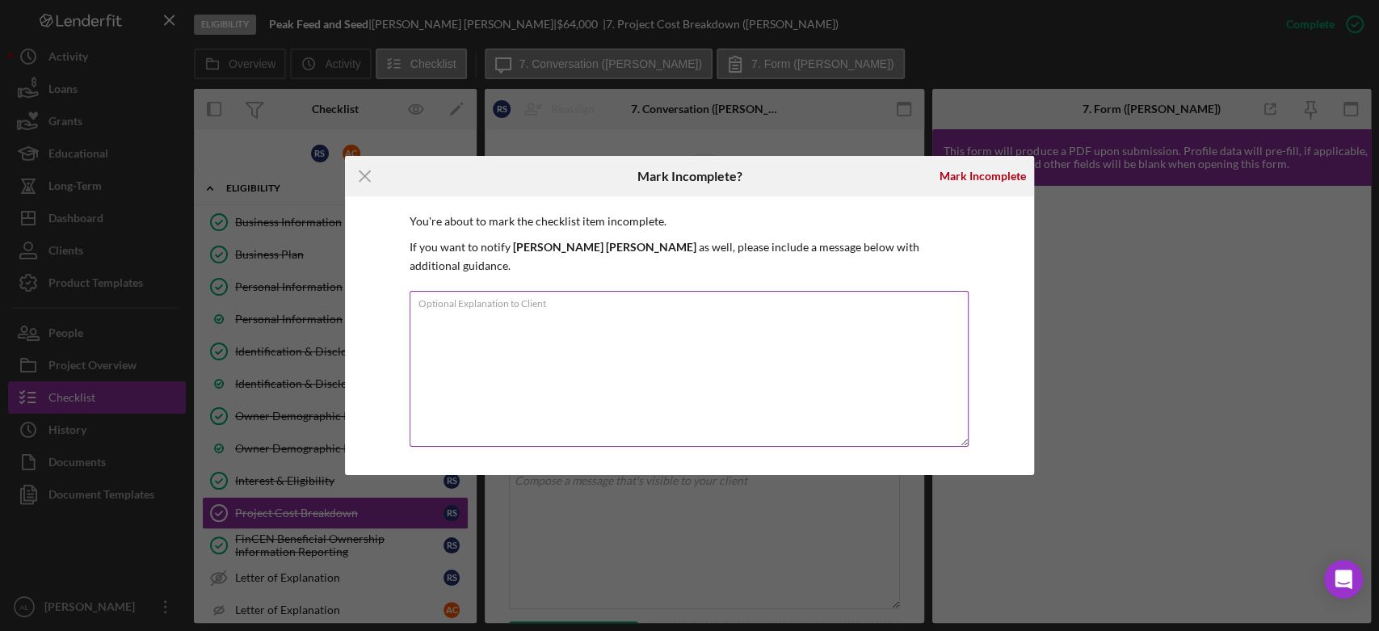
click at [792, 381] on textarea "Optional Explanation to Client" at bounding box center [690, 369] width 560 height 156
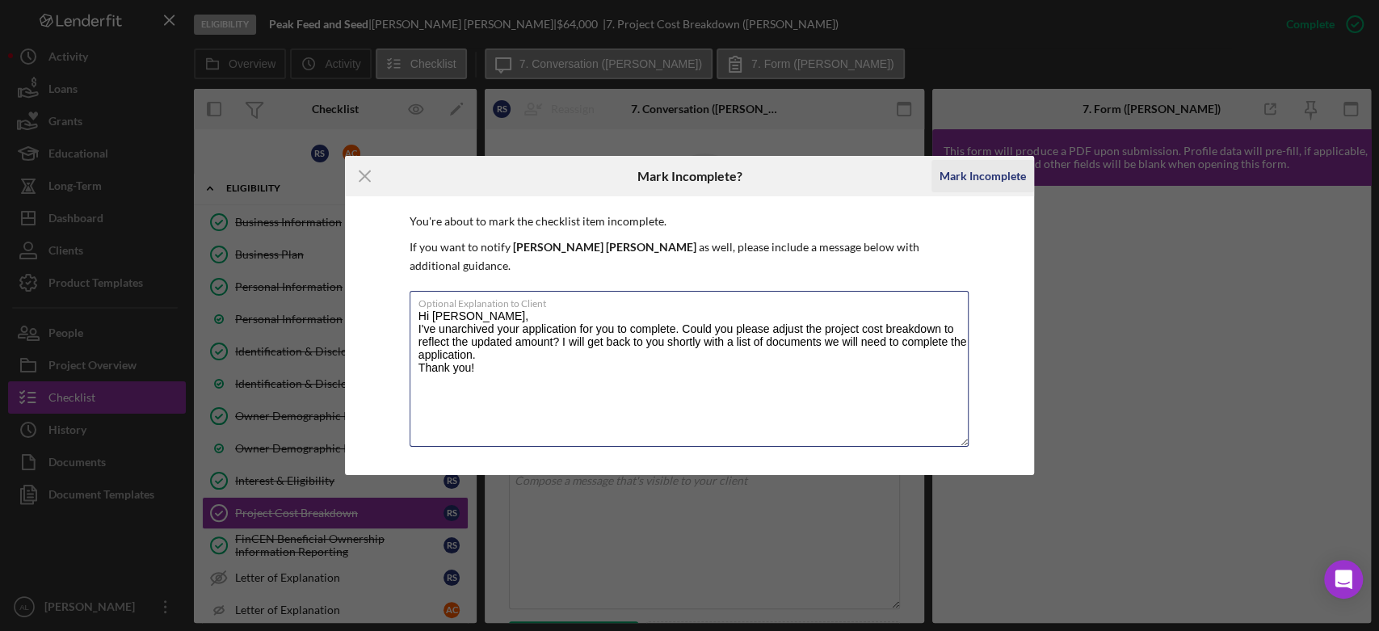
type textarea "Hi [PERSON_NAME], I've unarchived your application for you to complete. Could y…"
click at [964, 184] on div "Mark Incomplete" at bounding box center [983, 176] width 86 height 32
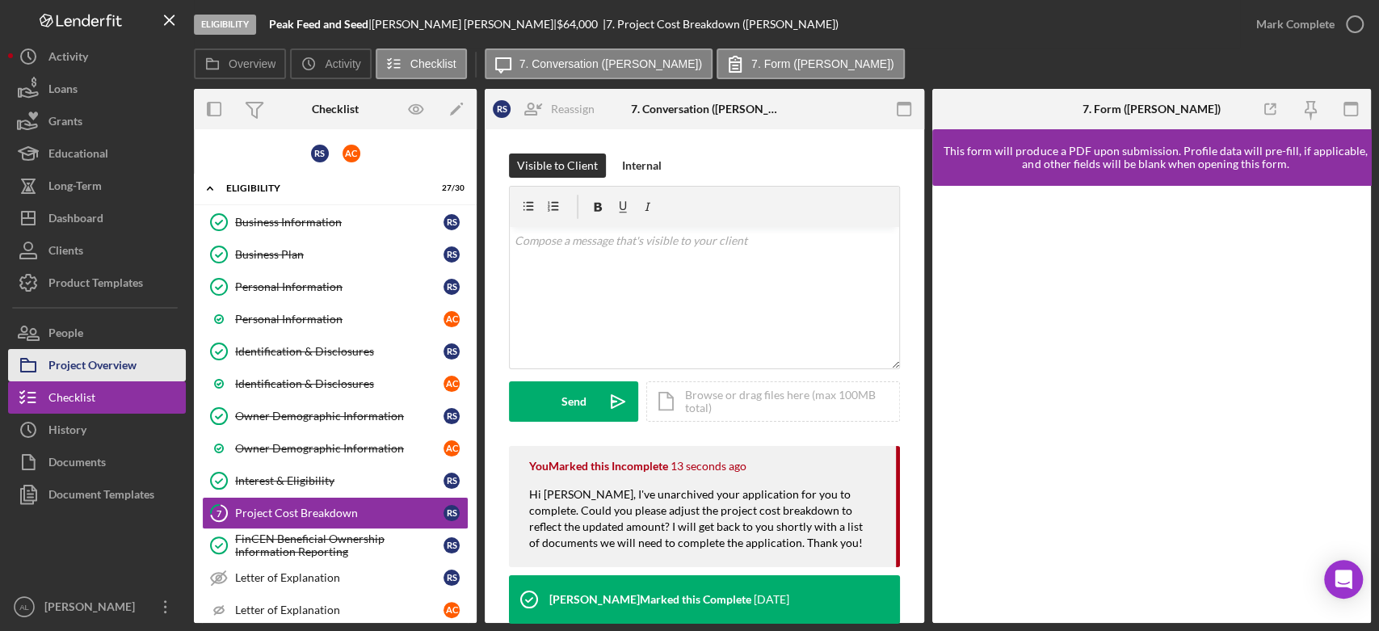
click at [79, 361] on div "Project Overview" at bounding box center [92, 367] width 88 height 36
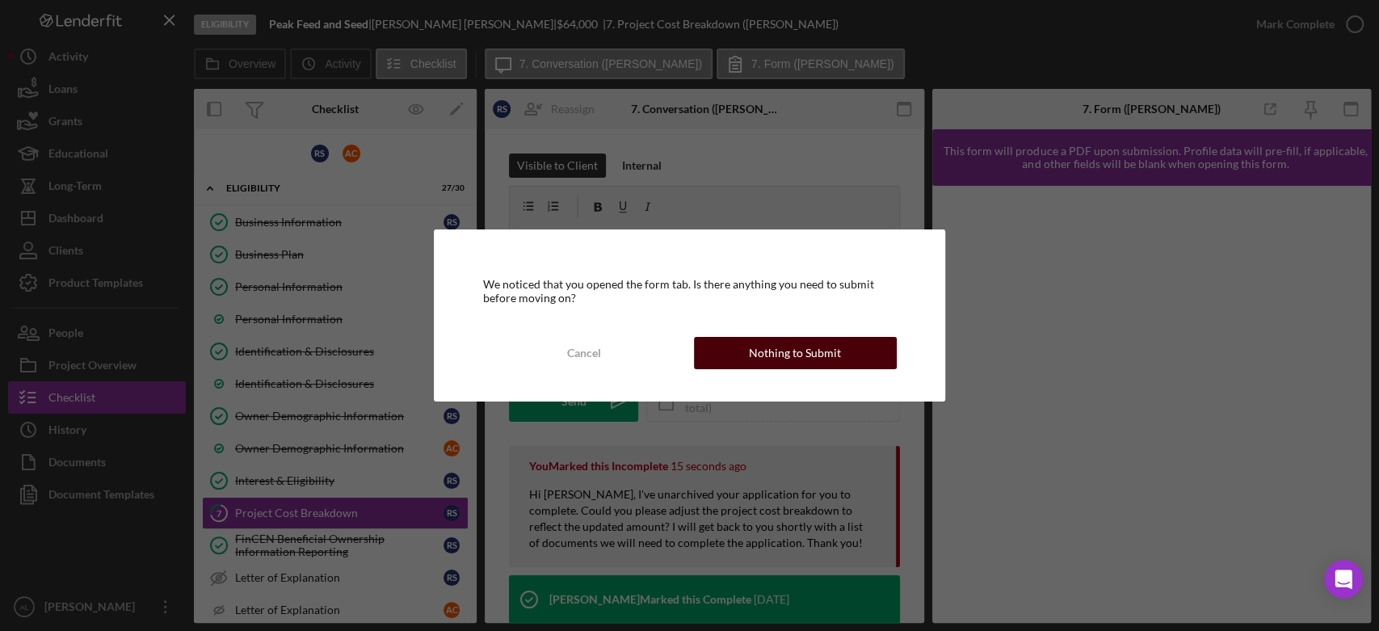
click at [742, 367] on button "Nothing to Submit" at bounding box center [795, 353] width 203 height 32
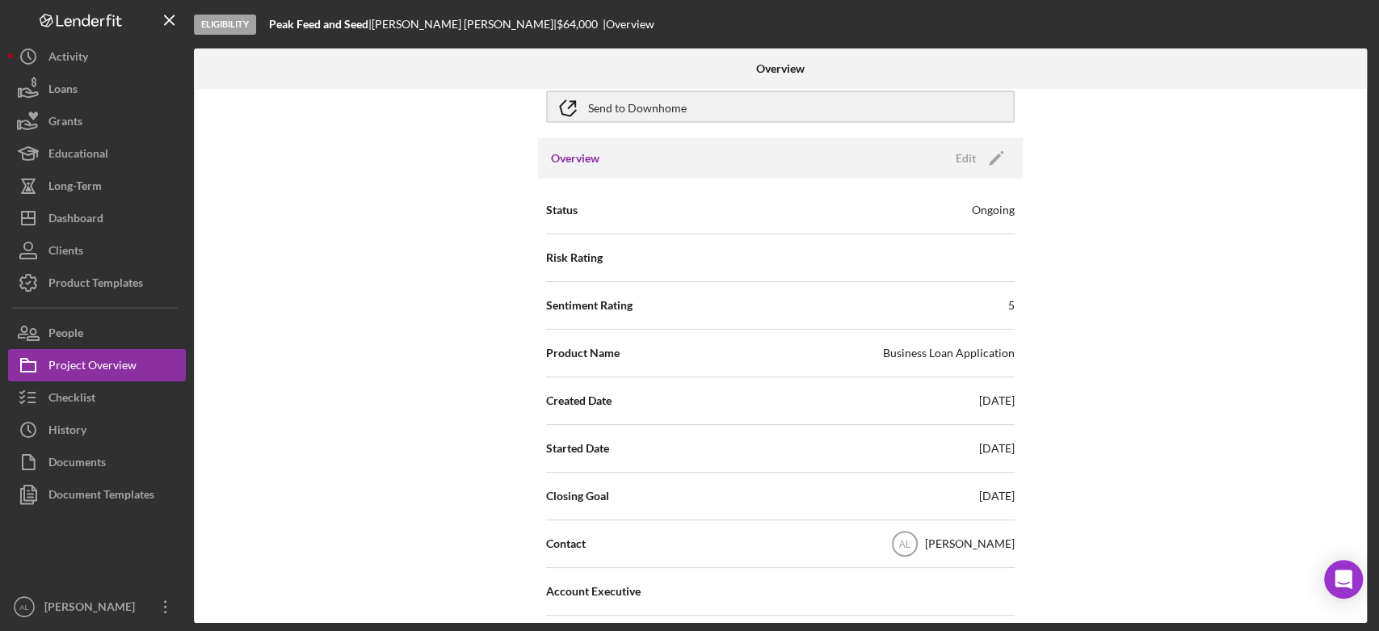
scroll to position [491, 0]
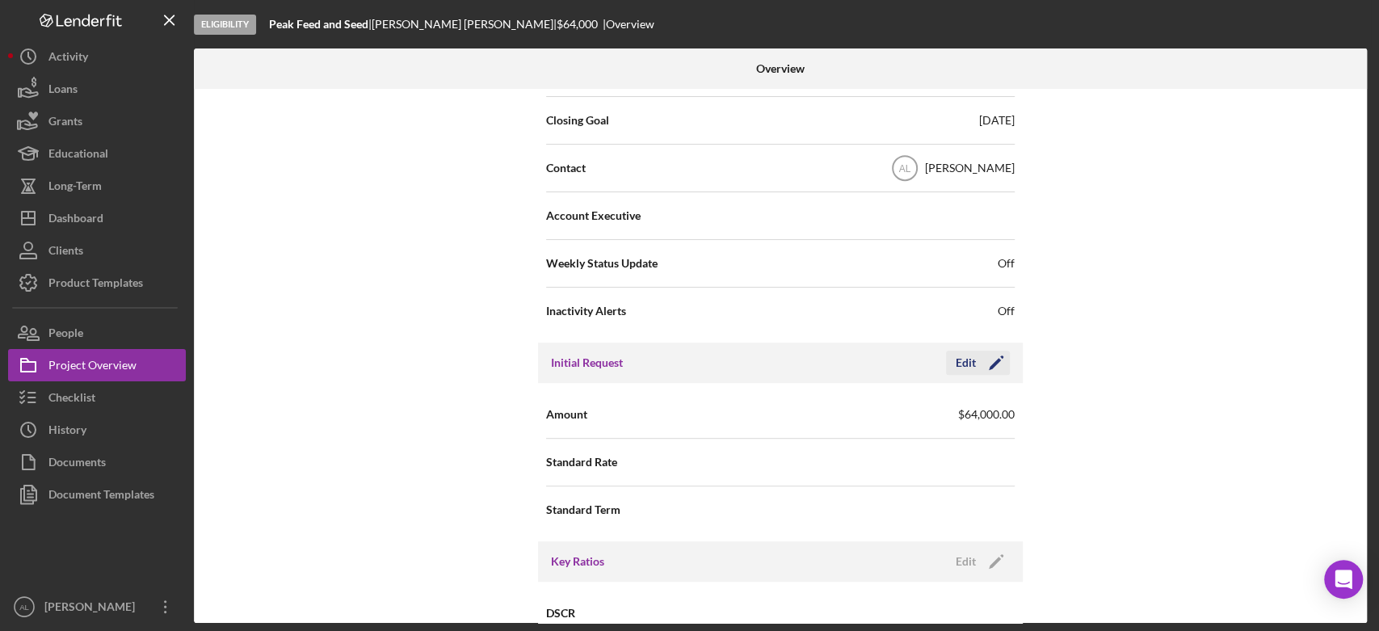
click at [989, 371] on icon "Icon/Edit" at bounding box center [996, 363] width 40 height 40
click at [909, 425] on input "$64,000" at bounding box center [898, 413] width 234 height 39
type input "$6"
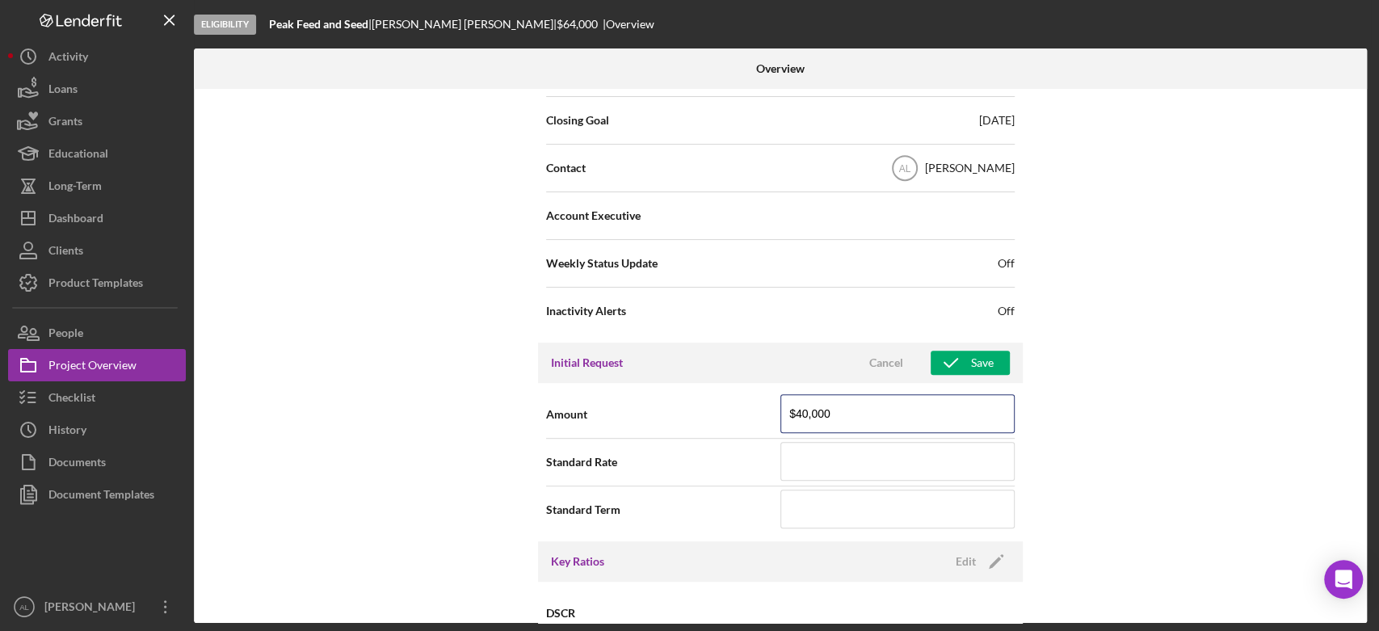
type input "$40,000"
click at [1137, 410] on div "Internal Workflow Stage Eligibility Icon/Dropdown Arrow Archive (can unarchive …" at bounding box center [780, 356] width 1173 height 534
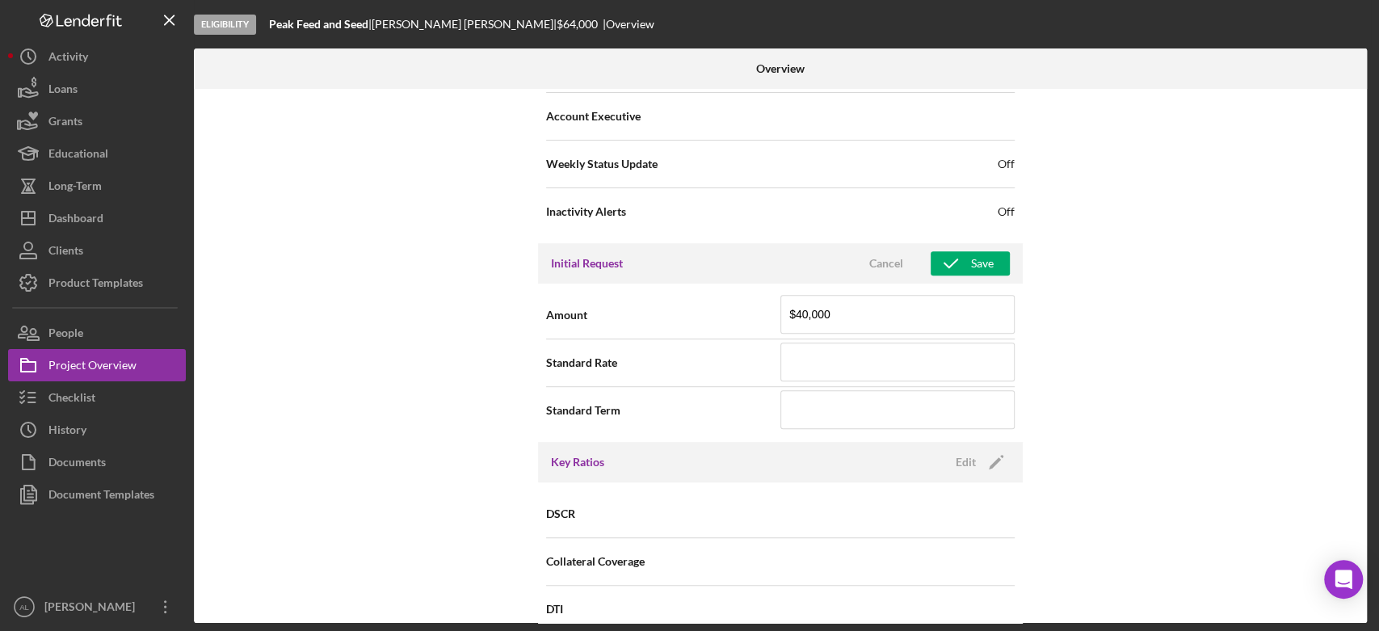
scroll to position [591, 0]
click at [967, 256] on icon "button" at bounding box center [951, 262] width 40 height 40
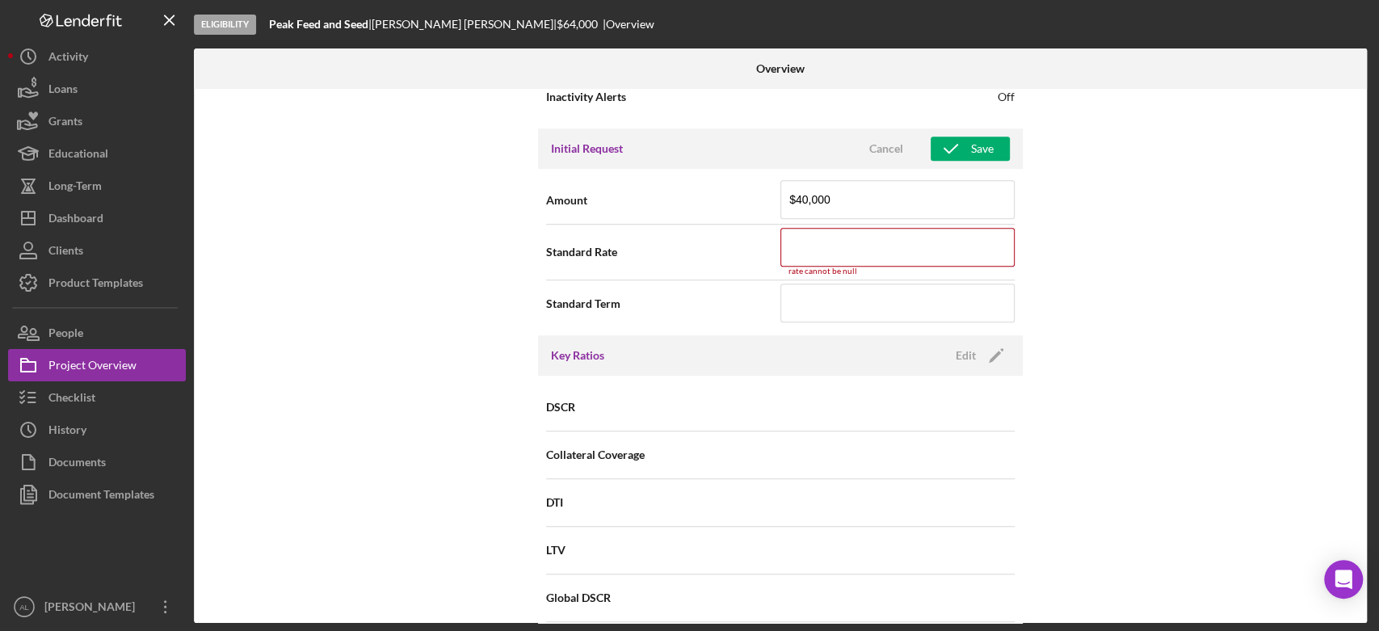
scroll to position [701, 0]
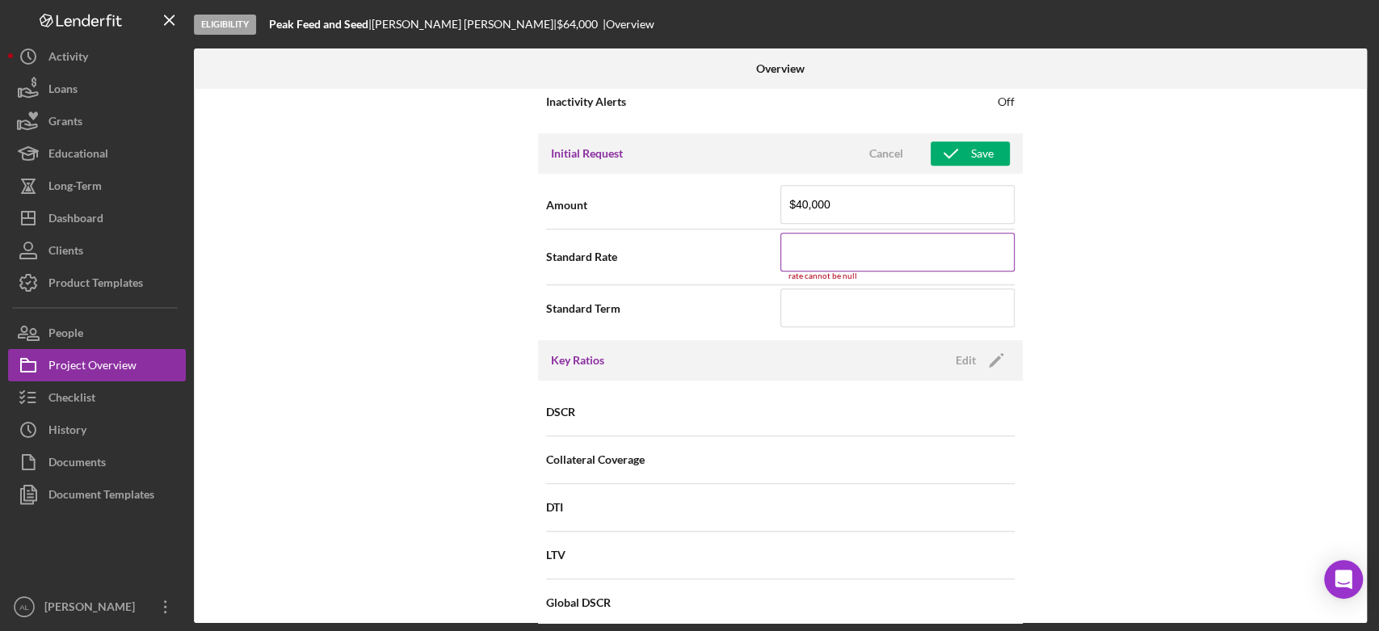
click at [901, 251] on input at bounding box center [898, 252] width 234 height 39
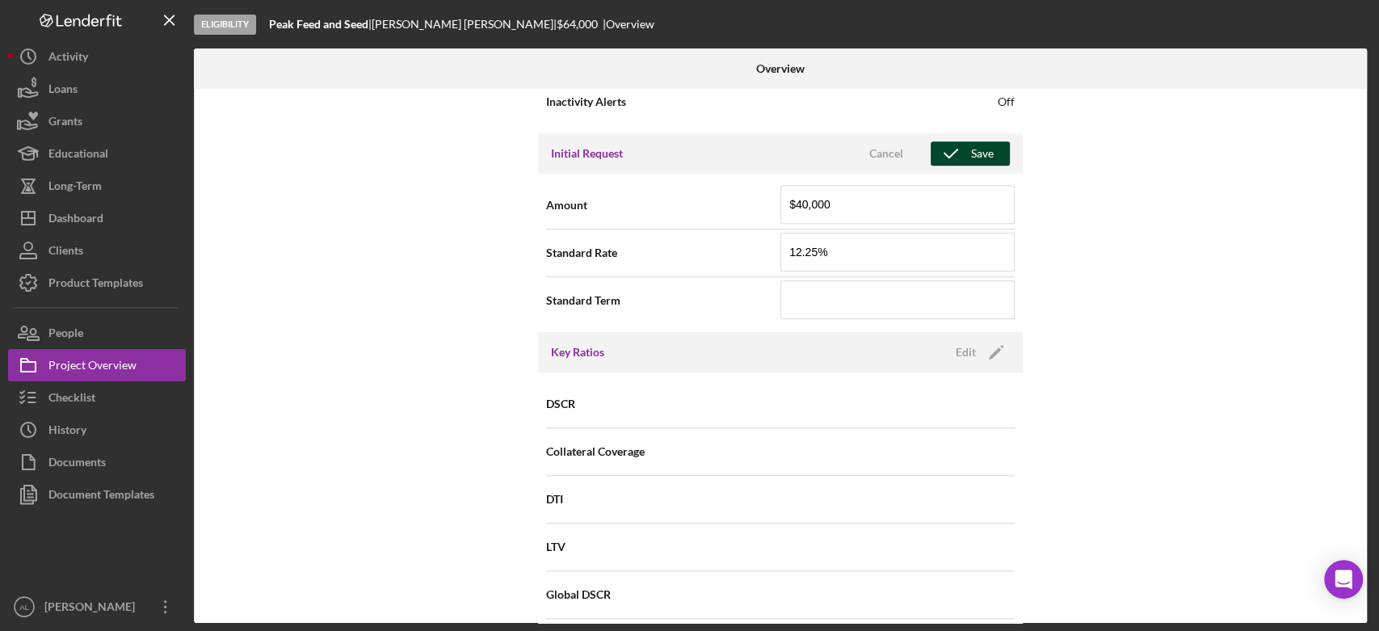
type input "12.250%"
click at [983, 149] on div "Save" at bounding box center [982, 153] width 23 height 24
click at [1130, 225] on div "Internal Workflow Stage Eligibility Icon/Dropdown Arrow Archive (can unarchive …" at bounding box center [780, 356] width 1173 height 534
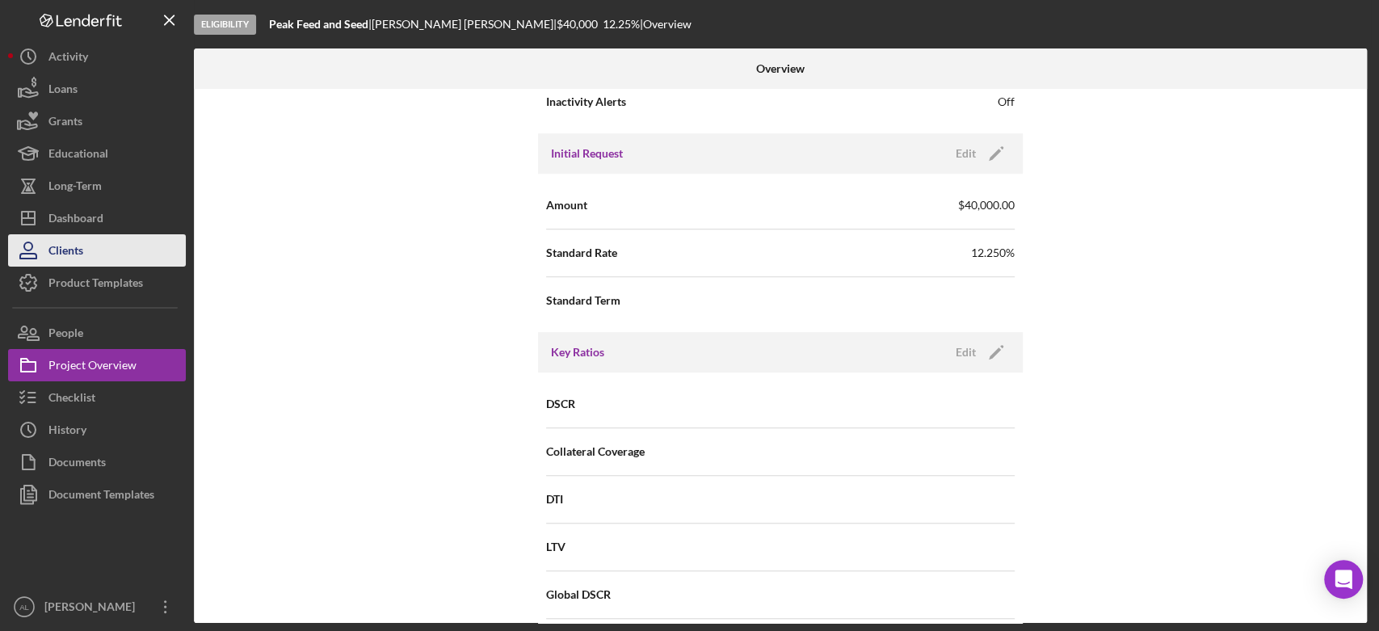
click at [123, 253] on button "Clients" at bounding box center [97, 250] width 178 height 32
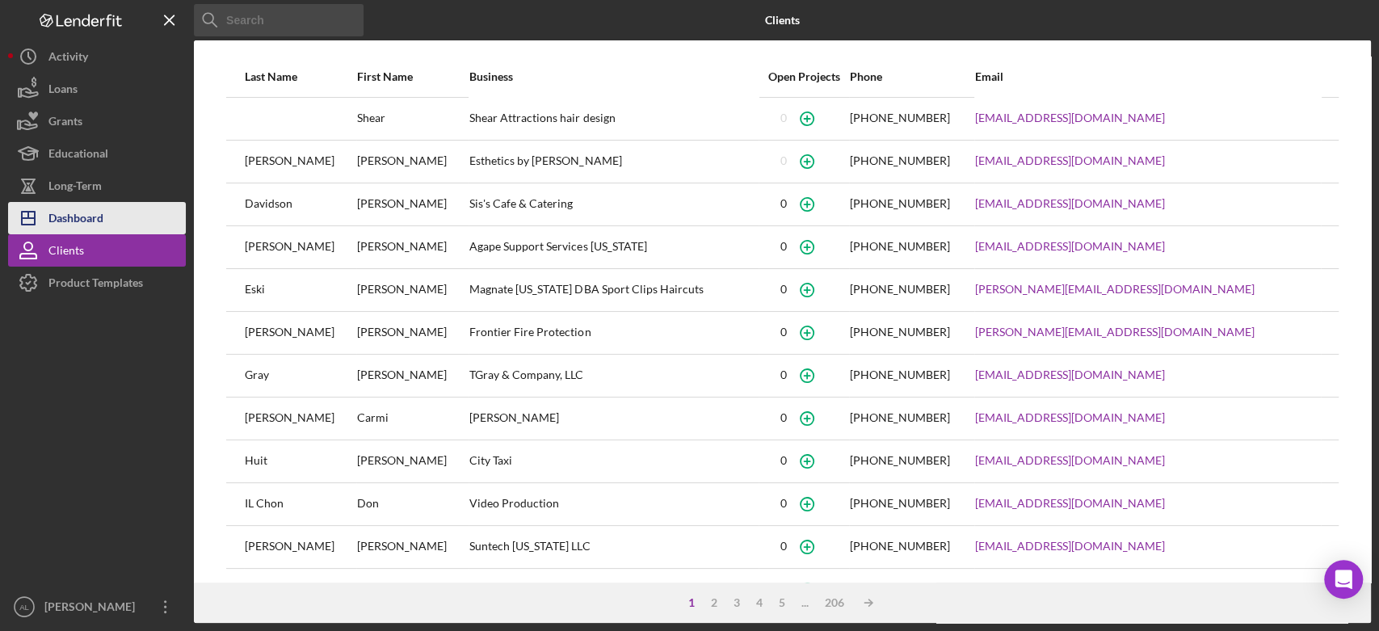
click at [112, 212] on button "Icon/Dashboard Dashboard" at bounding box center [97, 218] width 178 height 32
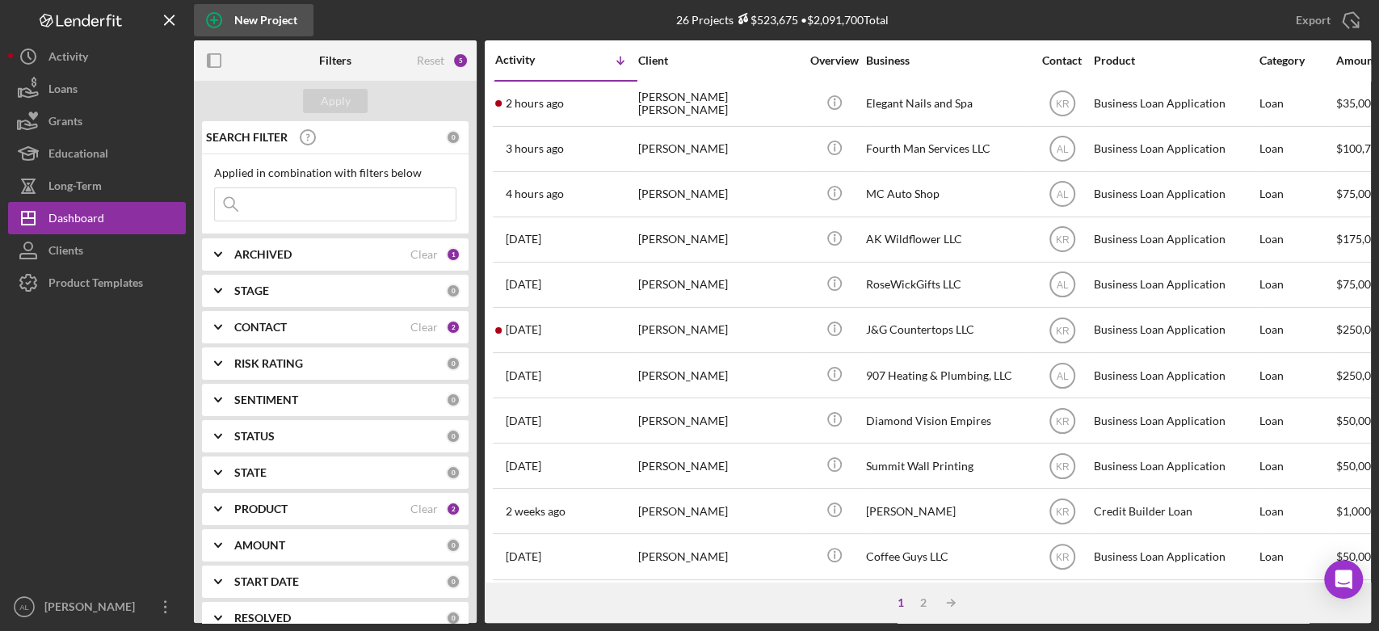
click at [220, 19] on icon "button" at bounding box center [214, 20] width 40 height 40
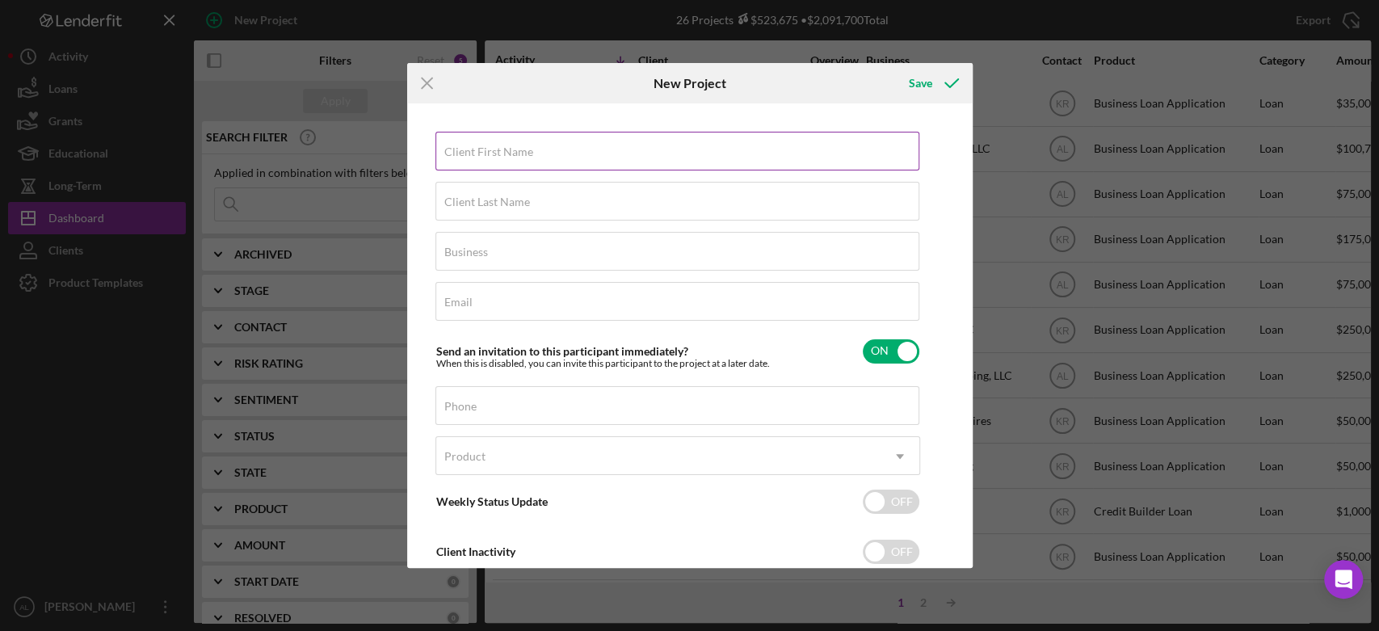
click at [523, 154] on label "Client First Name" at bounding box center [488, 151] width 89 height 13
click at [523, 154] on input "Client First Name" at bounding box center [678, 151] width 484 height 39
type input "April"
type input "[PERSON_NAME]"
type input "Posh Eatery & Events"
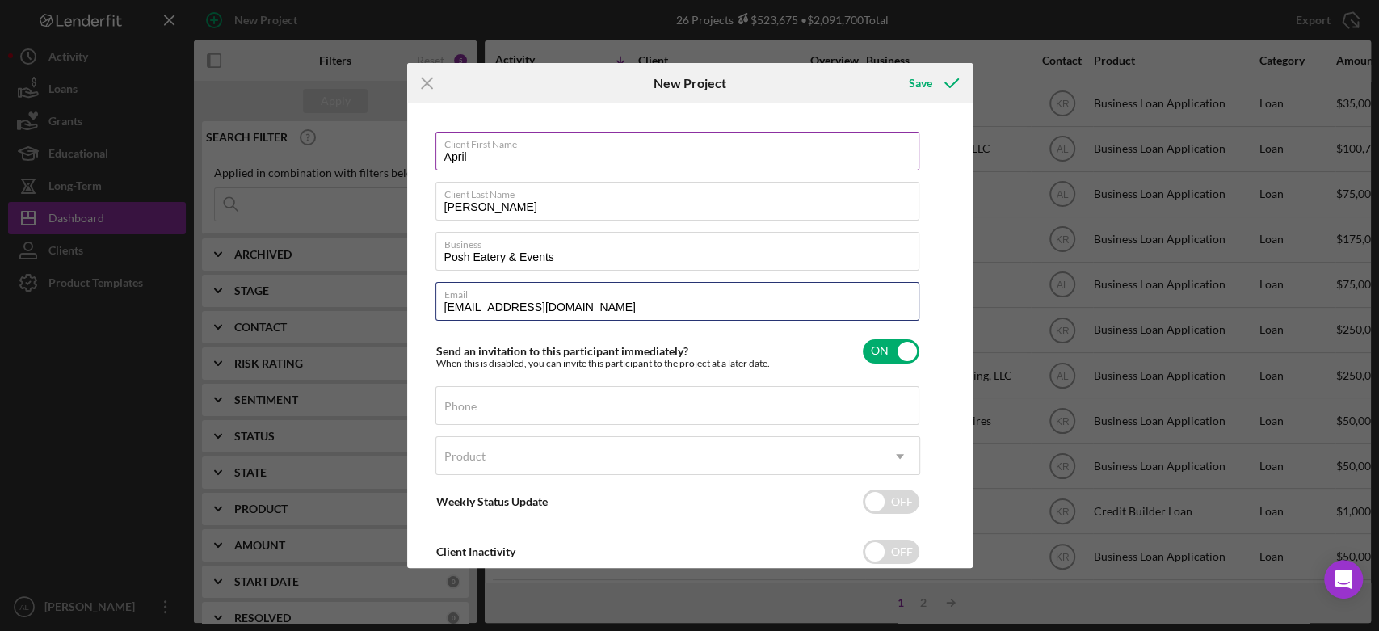
type input "[EMAIL_ADDRESS][DOMAIN_NAME]"
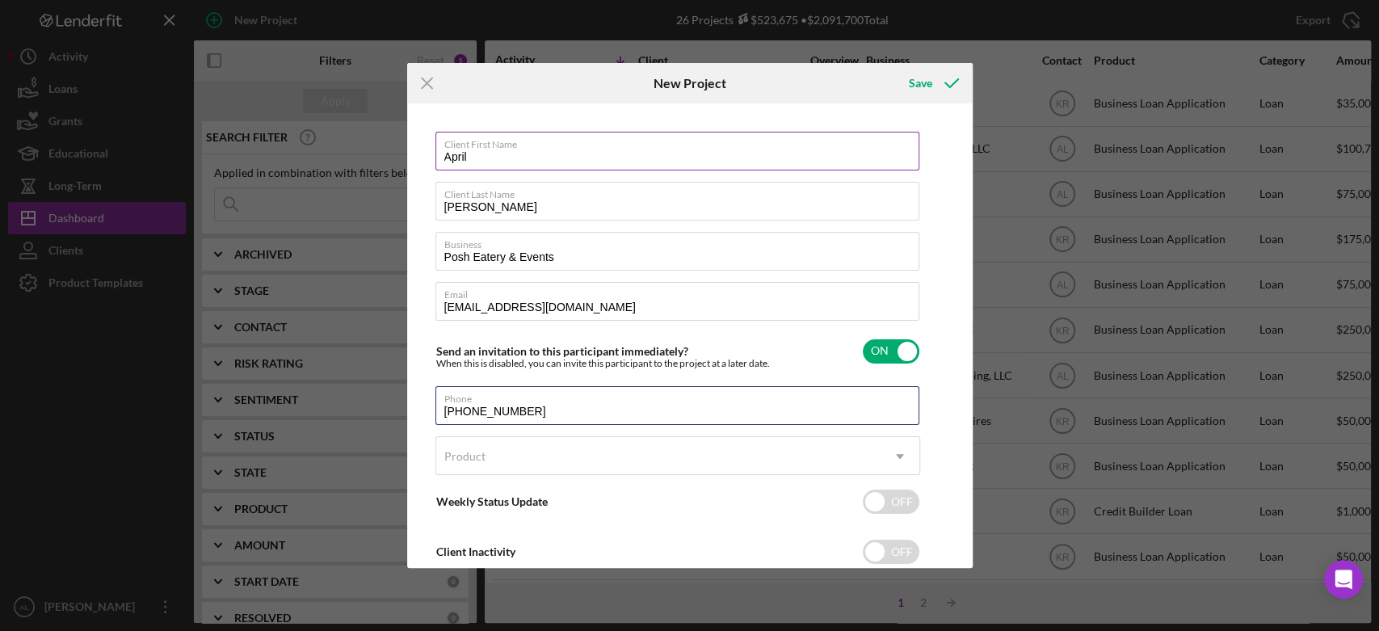
type input "[PHONE_NUMBER]"
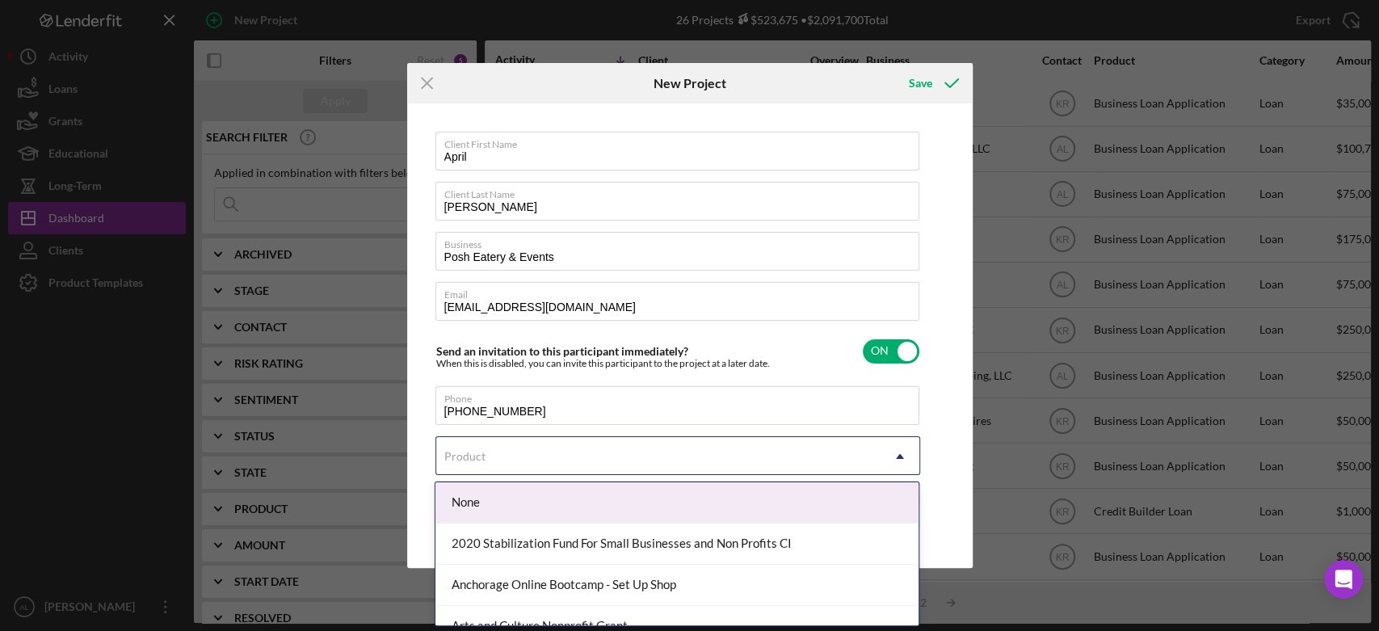
click at [668, 470] on div "Product" at bounding box center [658, 456] width 444 height 37
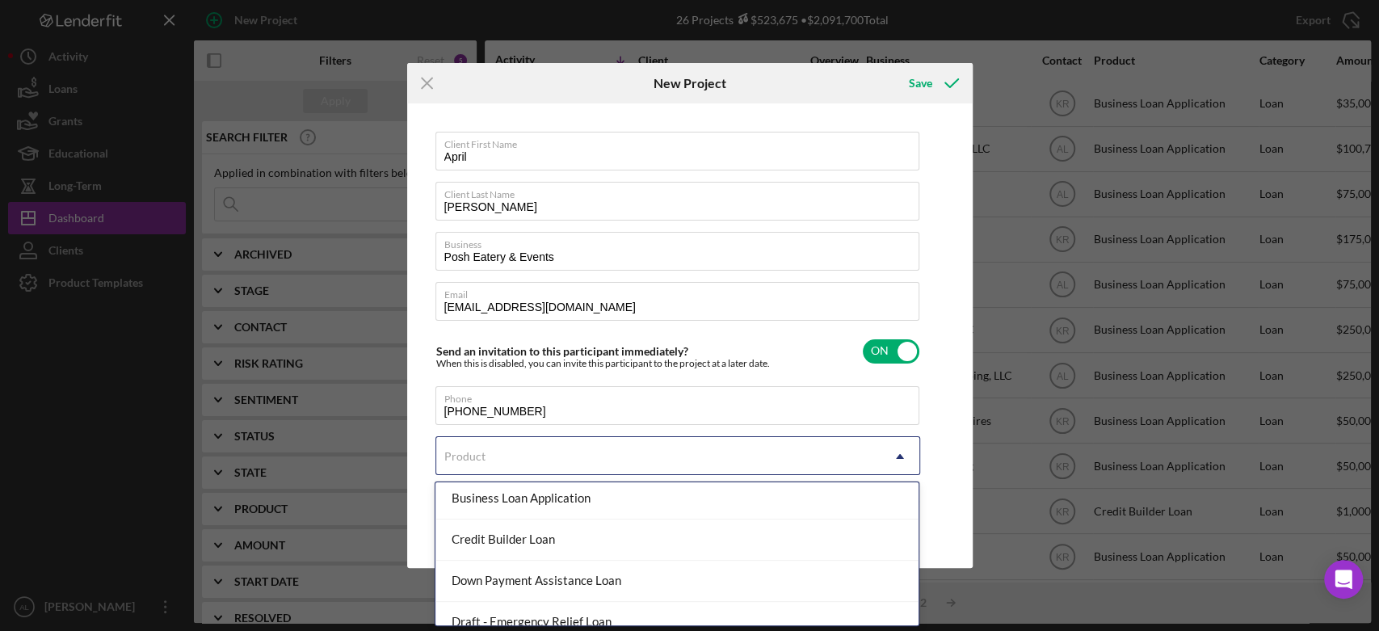
scroll to position [251, 0]
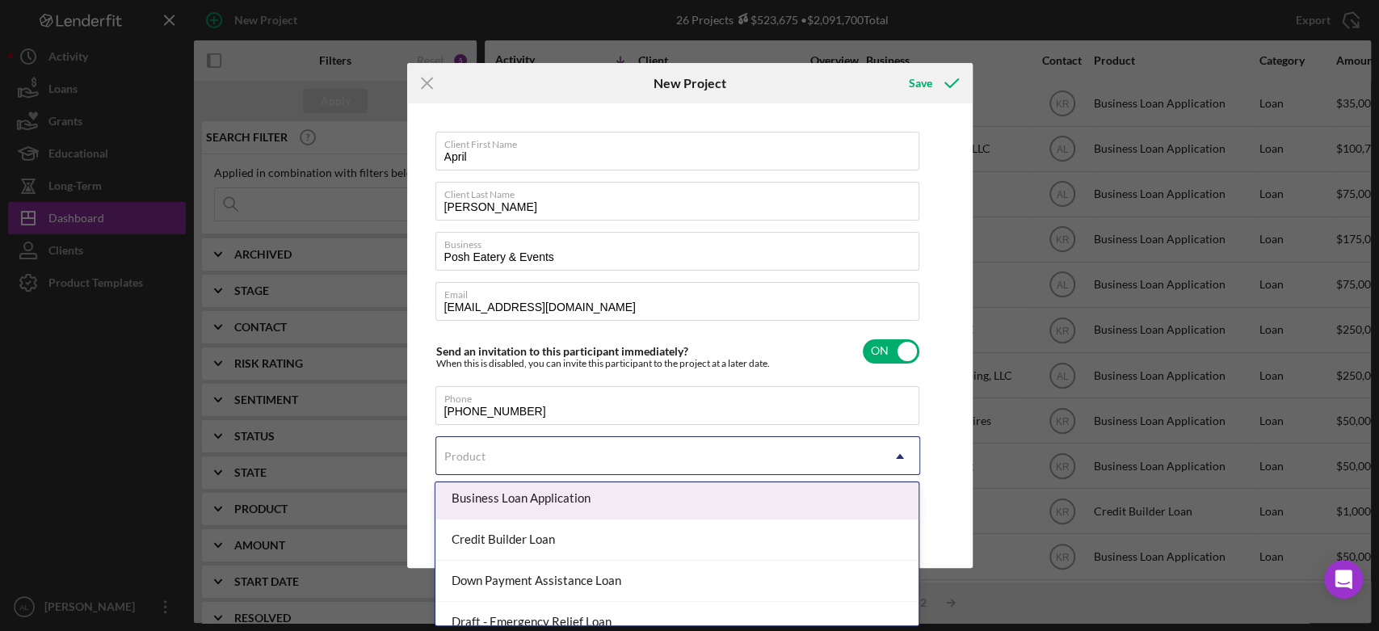
click at [640, 503] on div "Business Loan Application" at bounding box center [677, 498] width 483 height 41
checkbox input "true"
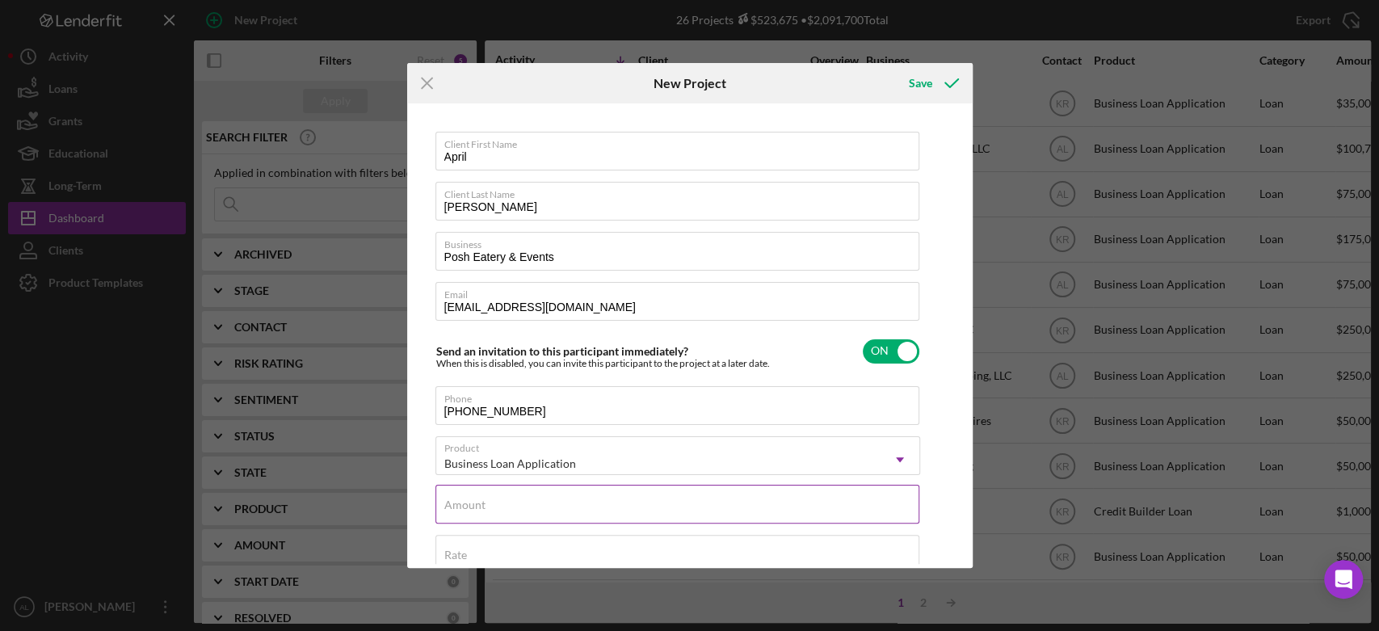
click at [640, 503] on div "Amount" at bounding box center [678, 505] width 485 height 40
type input "$75,000"
click at [943, 82] on icon "submit" at bounding box center [952, 83] width 40 height 40
checkbox input "false"
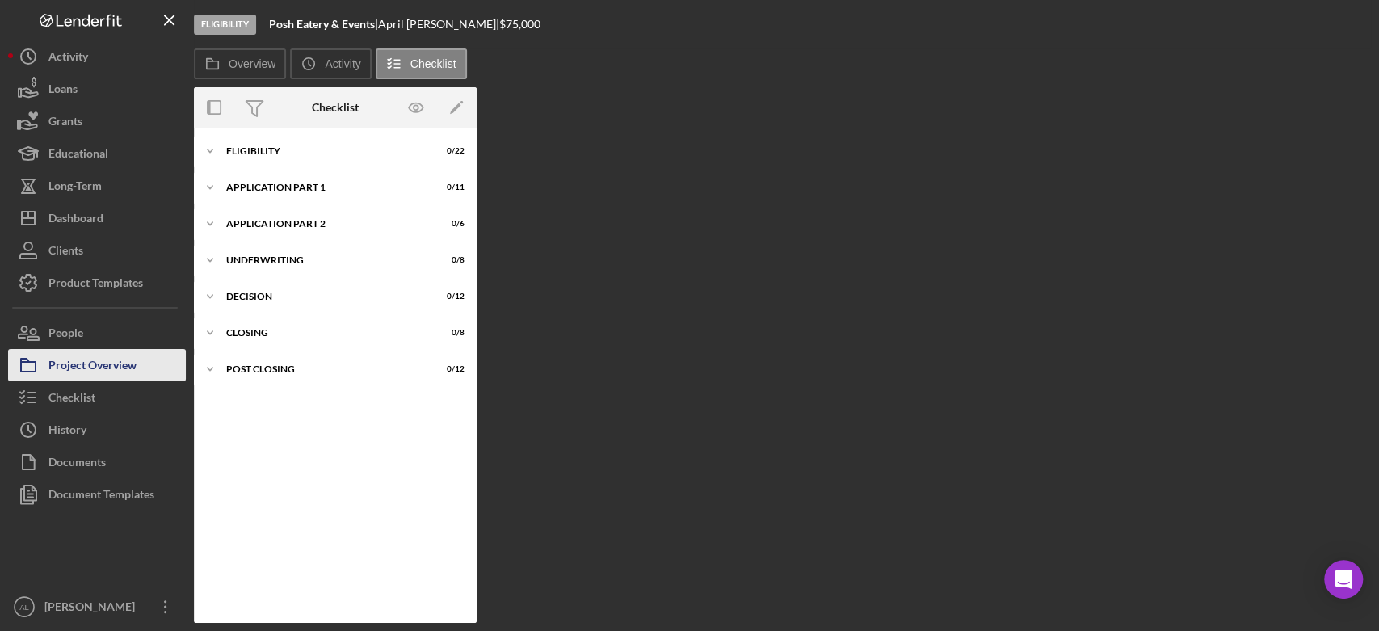
click at [122, 365] on div "Project Overview" at bounding box center [92, 367] width 88 height 36
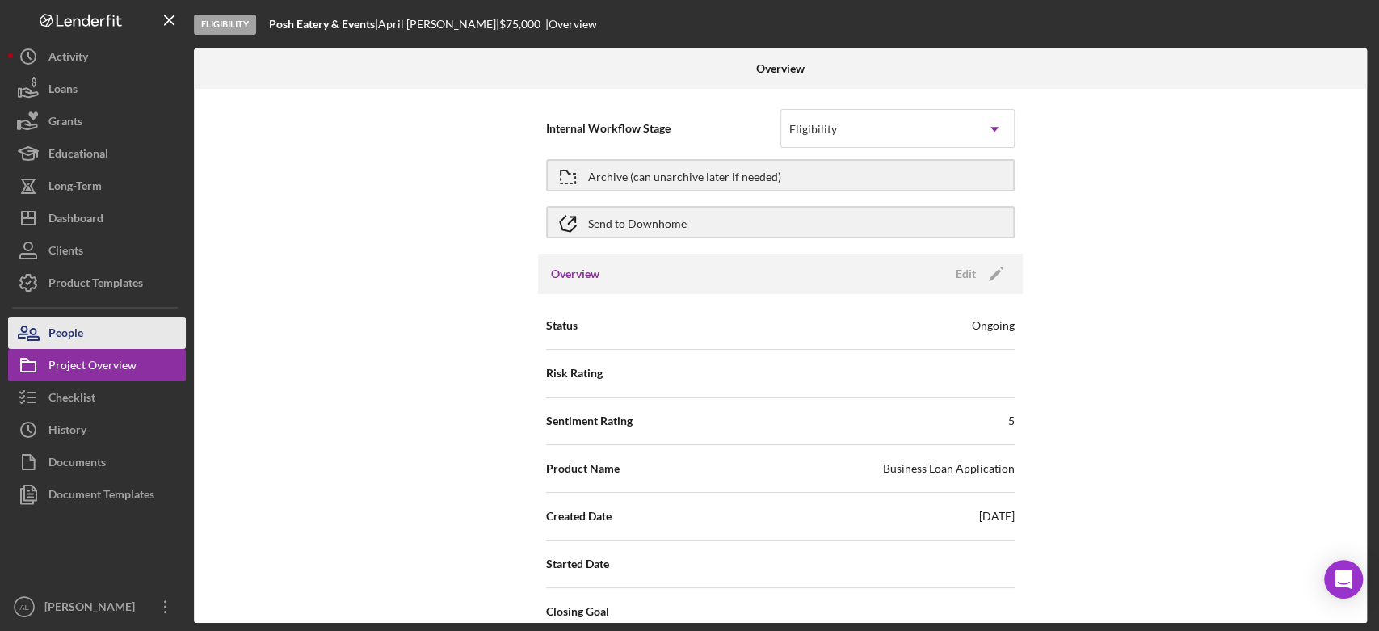
click at [141, 338] on button "People" at bounding box center [97, 333] width 178 height 32
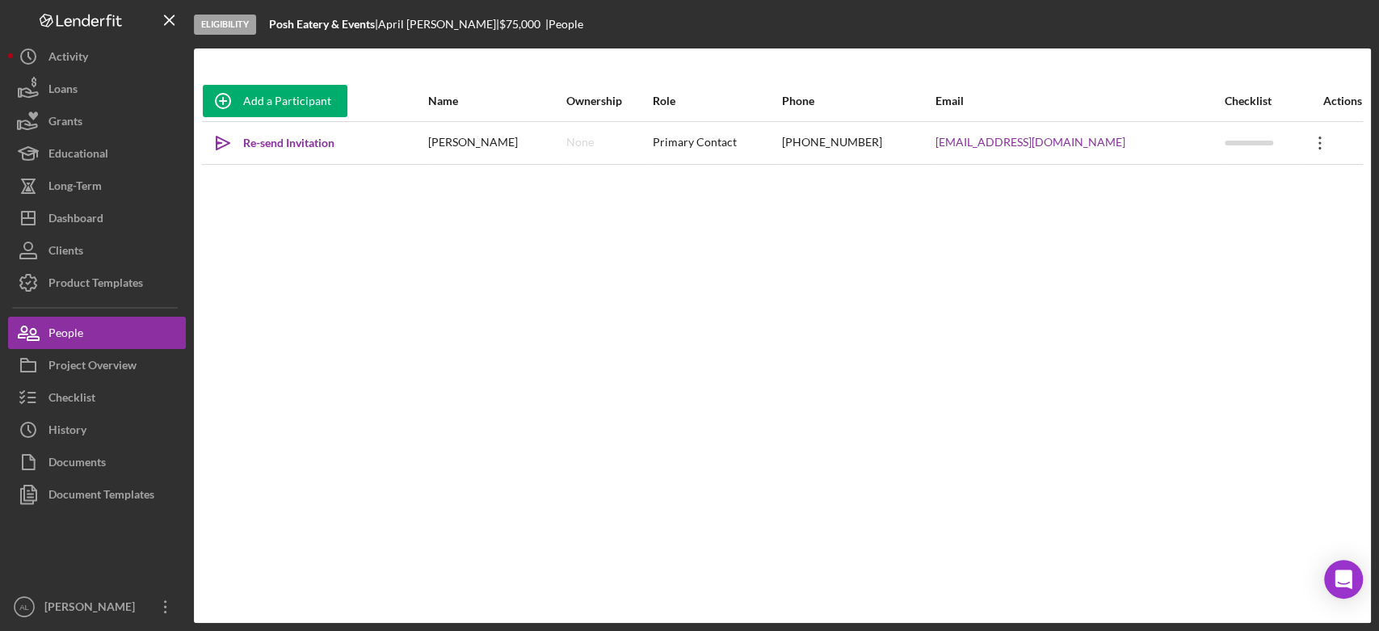
click at [1315, 137] on icon "Icon/Overflow" at bounding box center [1320, 143] width 40 height 40
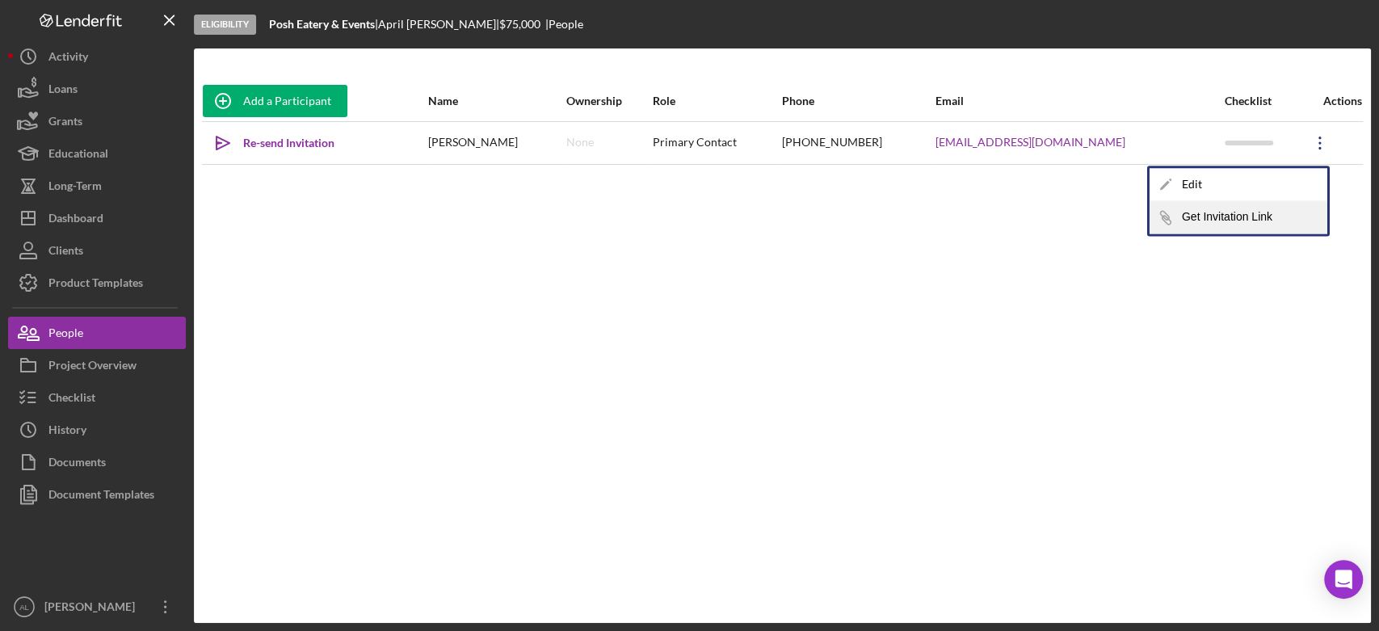
click at [1218, 219] on button "Icon/Link Get Invitation Link" at bounding box center [1239, 217] width 178 height 32
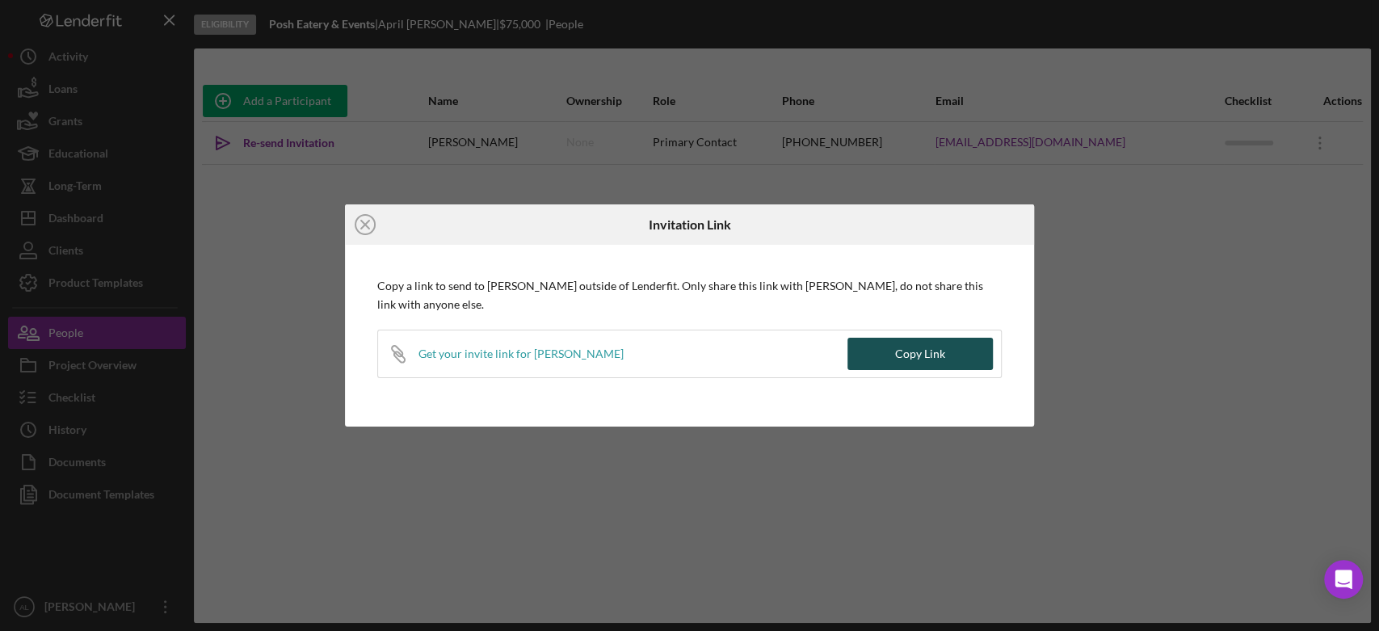
click at [950, 360] on button "Copy Link" at bounding box center [920, 354] width 145 height 32
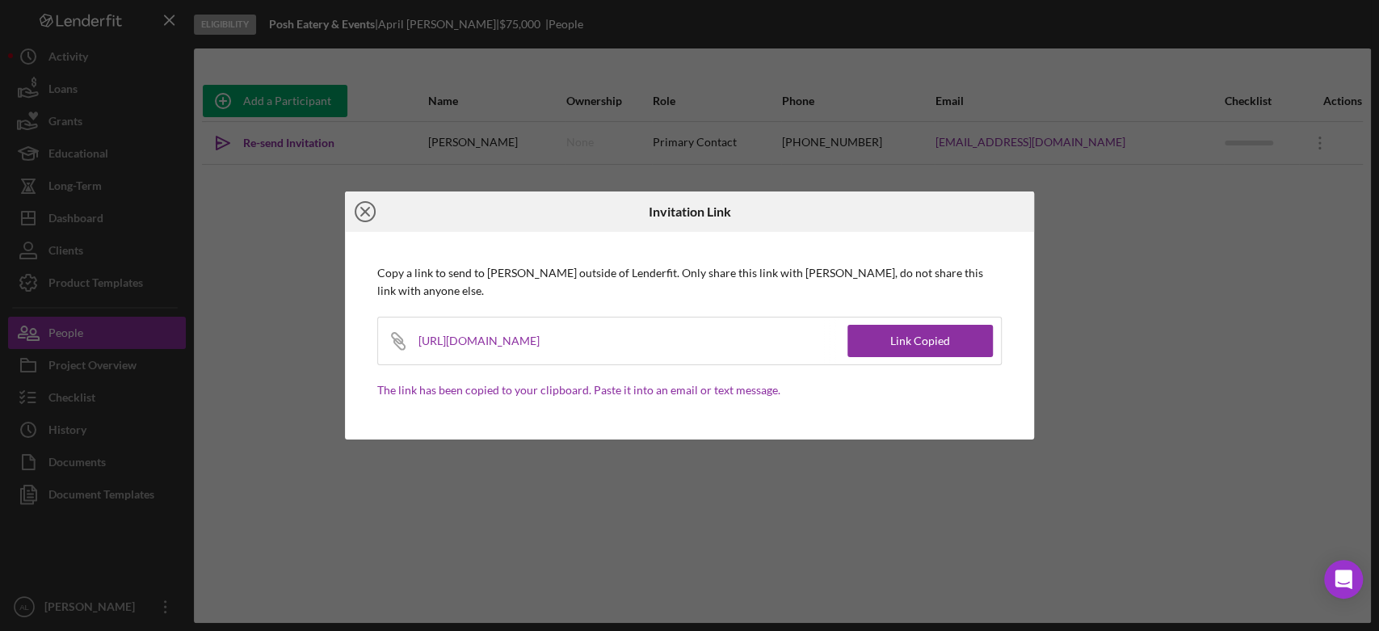
click at [366, 215] on icon "Icon/Close" at bounding box center [365, 211] width 40 height 40
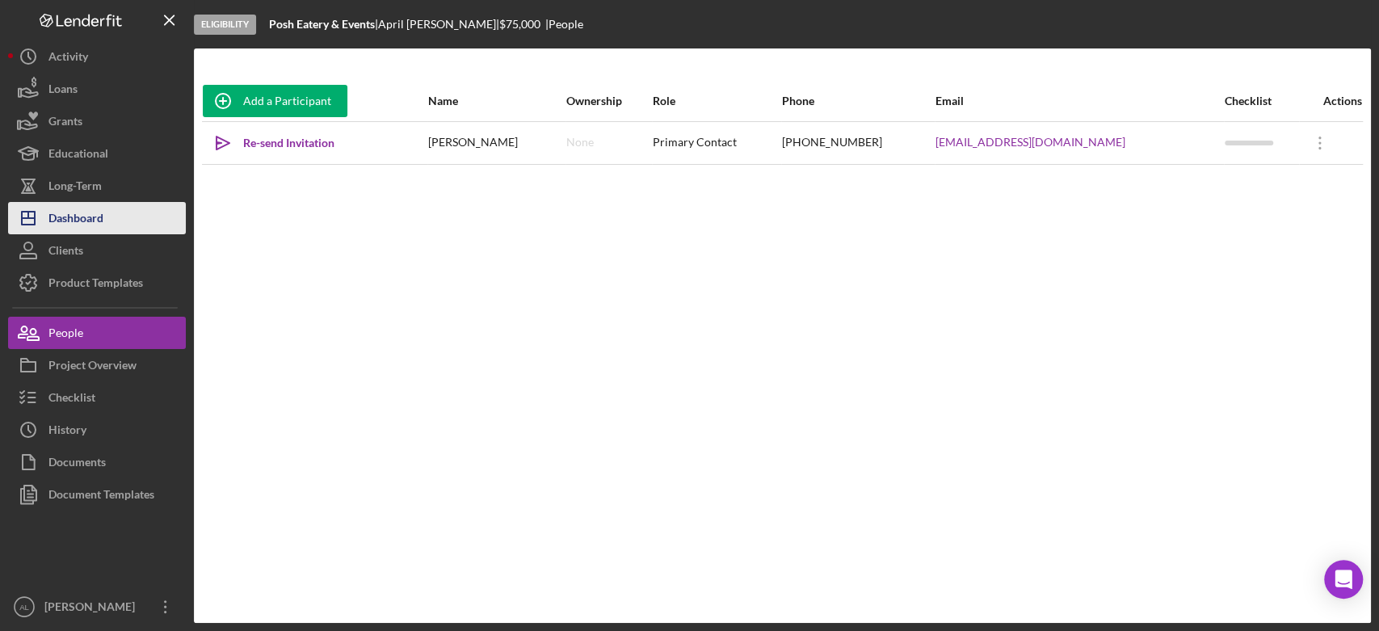
click at [107, 221] on button "Icon/Dashboard Dashboard" at bounding box center [97, 218] width 178 height 32
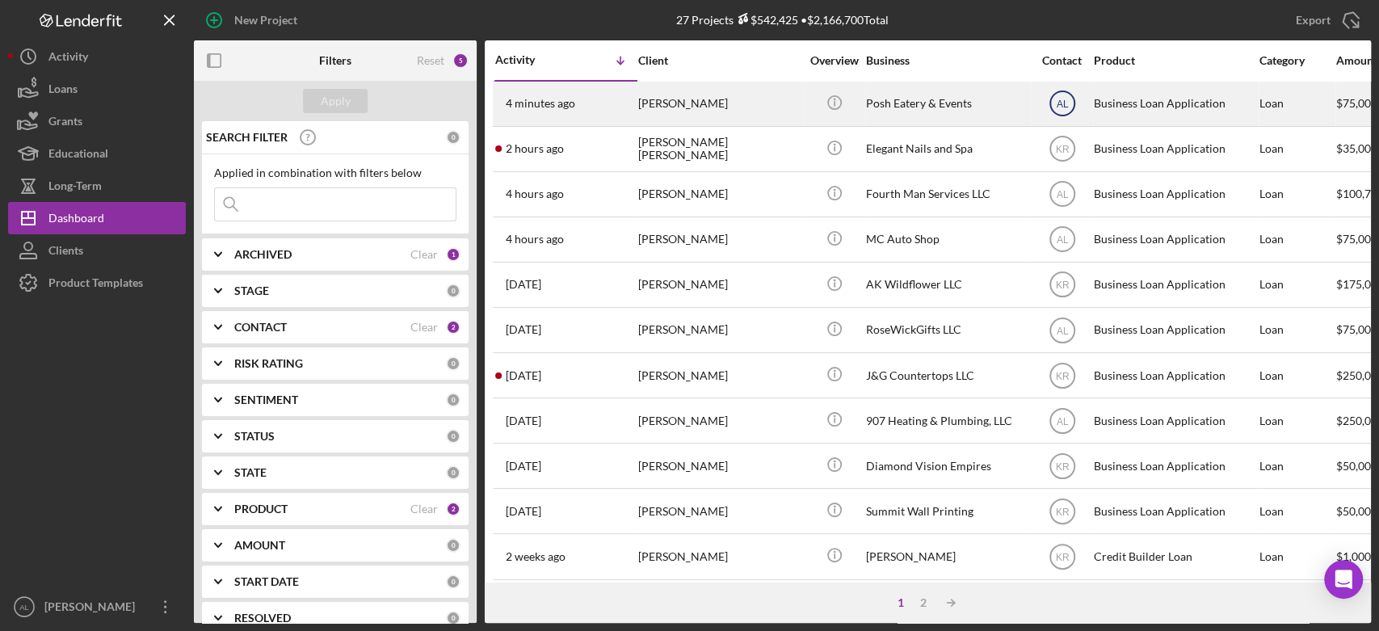
click at [1070, 104] on icon "AL" at bounding box center [1062, 103] width 40 height 40
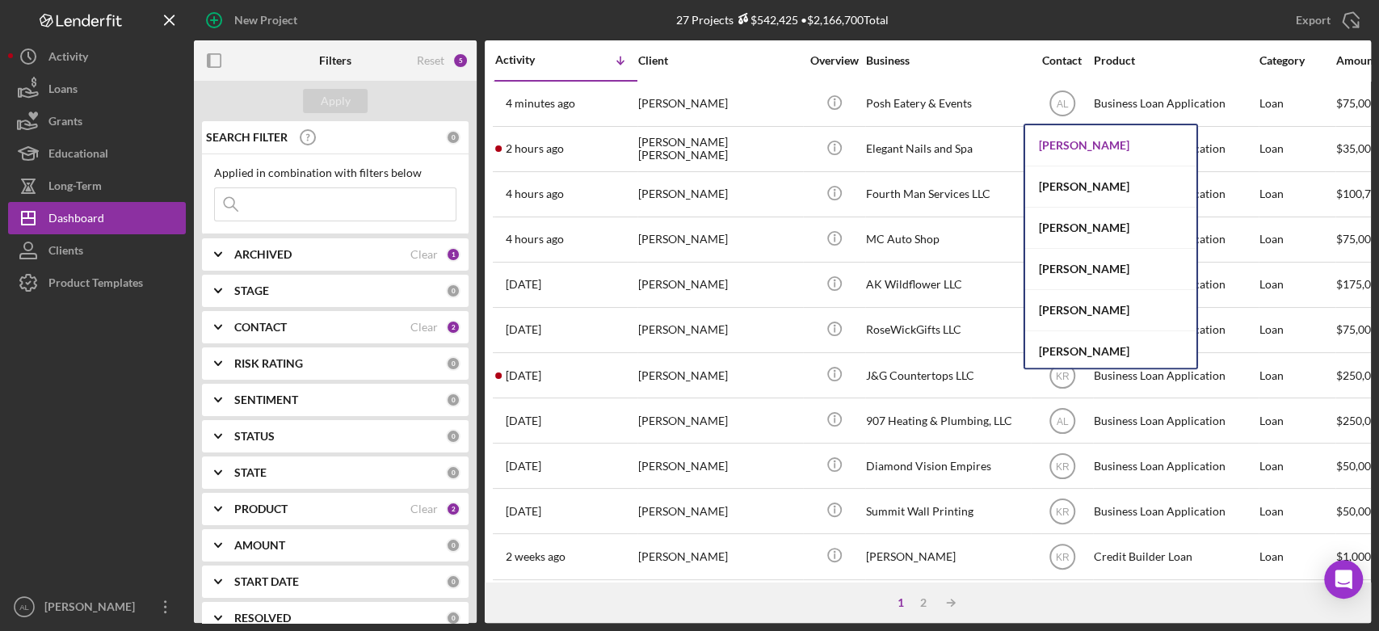
click at [1074, 141] on div "[PERSON_NAME]" at bounding box center [1110, 145] width 171 height 41
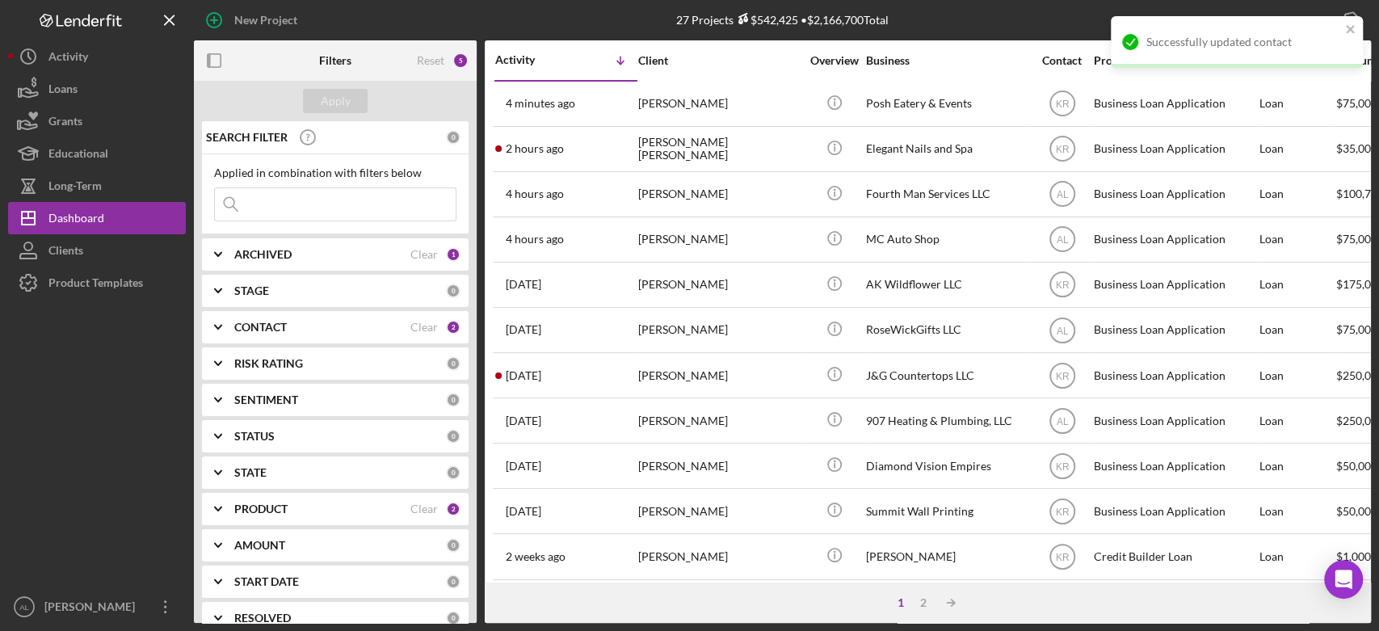
click at [658, 104] on div "[PERSON_NAME]" at bounding box center [719, 103] width 162 height 43
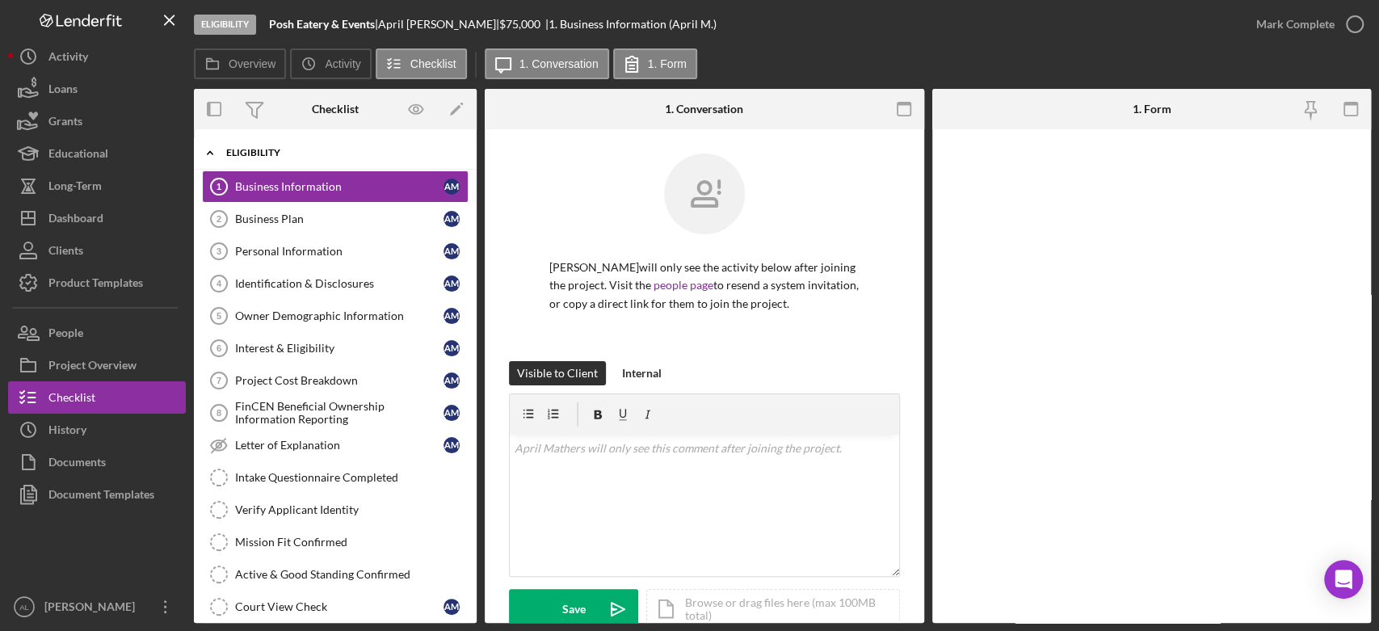
click at [321, 160] on div "Icon/Expander Eligibility 0 / 22" at bounding box center [335, 153] width 283 height 33
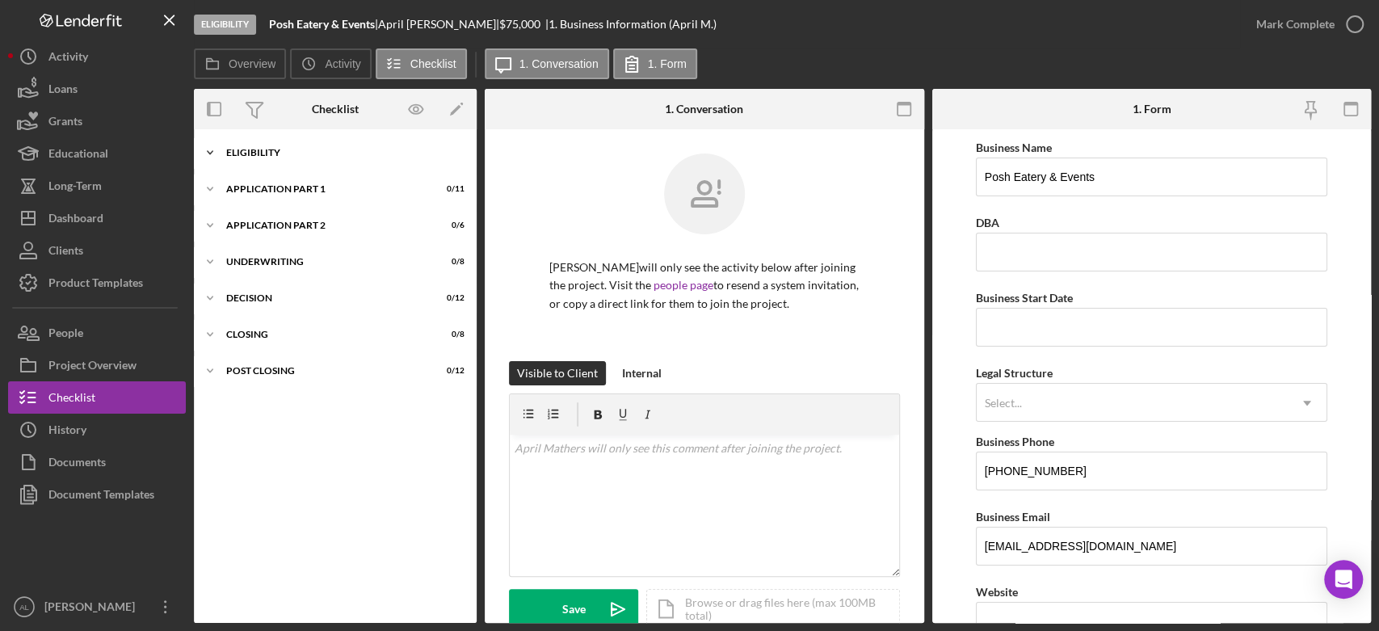
click at [317, 148] on div "Eligibility" at bounding box center [341, 153] width 230 height 10
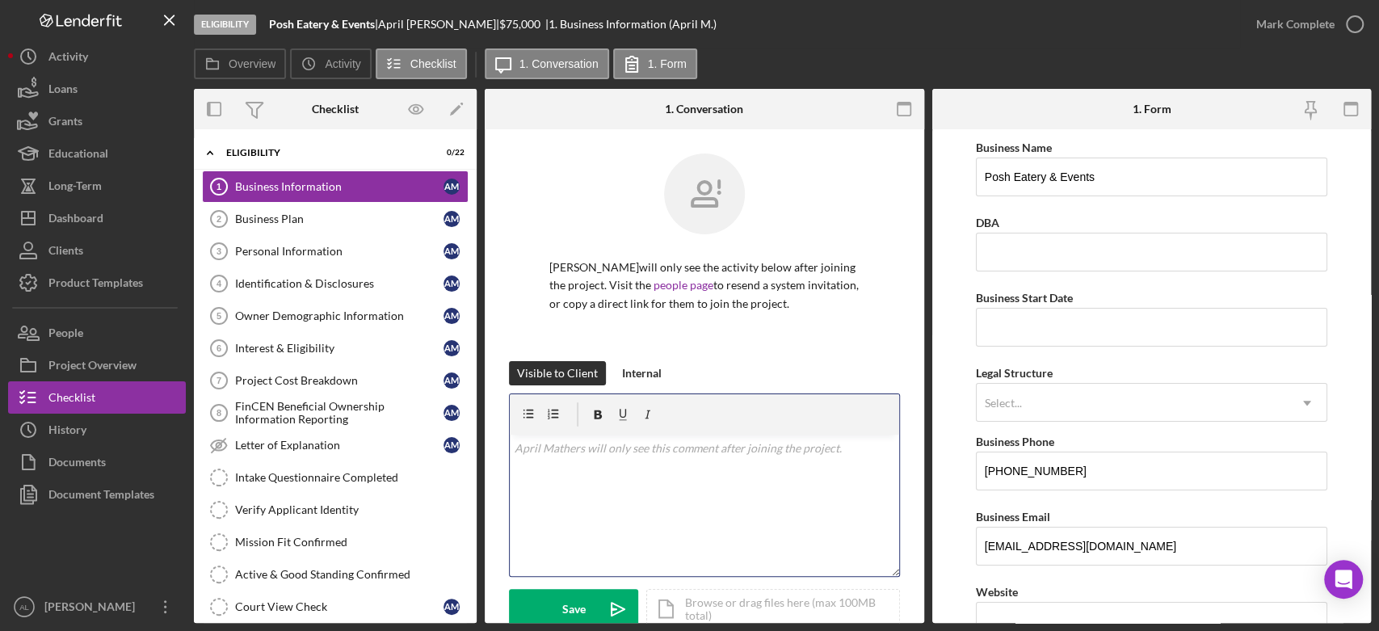
click at [542, 491] on div "v Color teal Color pink Remove color Add row above Add row below Add column bef…" at bounding box center [704, 505] width 389 height 141
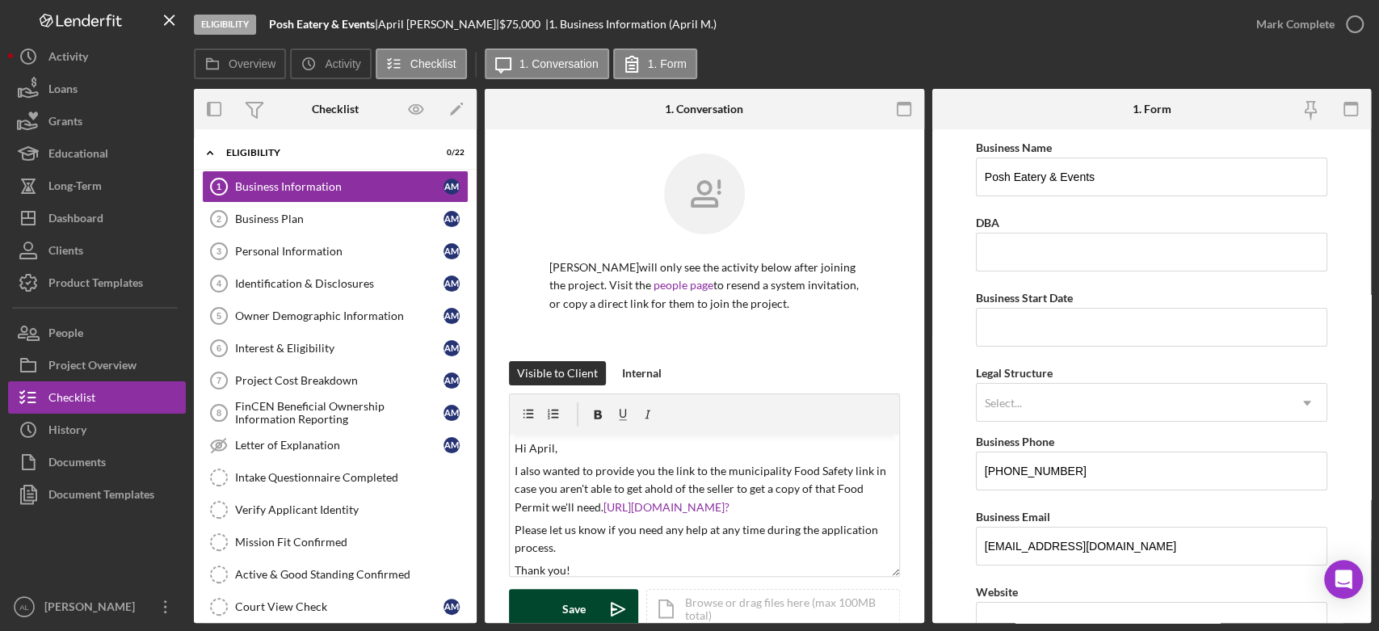
click at [551, 606] on button "Save Icon/icon-invite-send" at bounding box center [573, 609] width 129 height 40
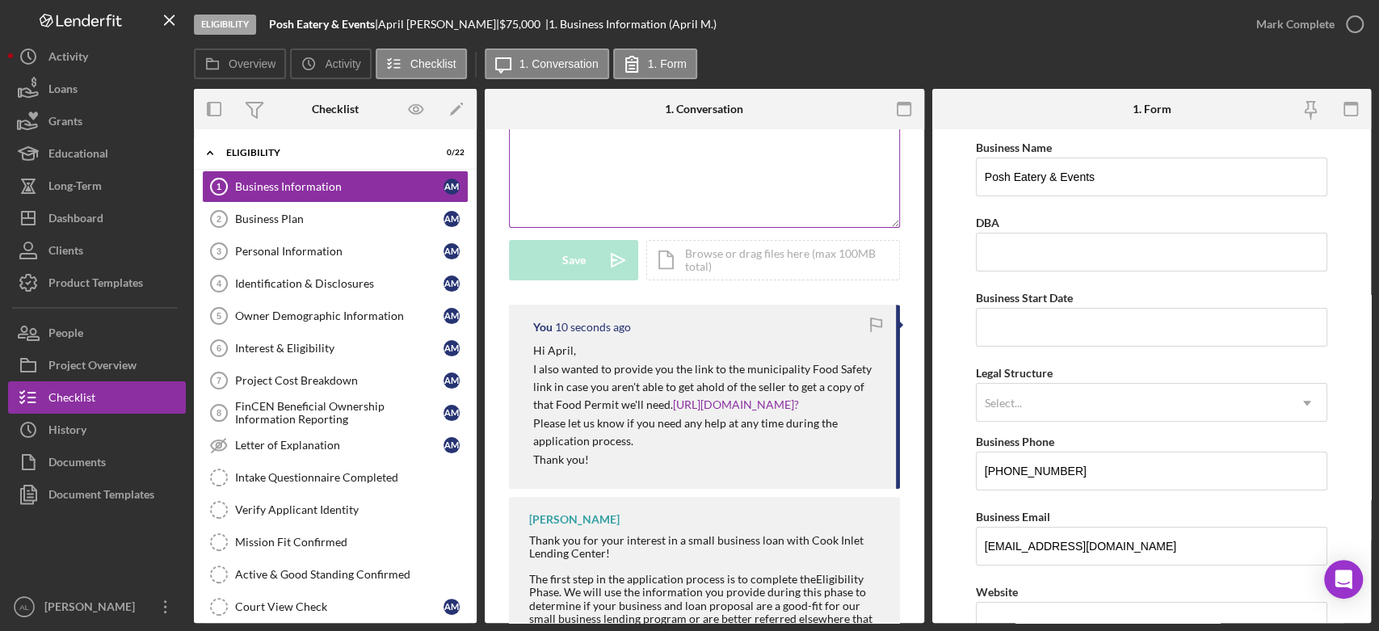
scroll to position [387, 0]
